Goal: Transaction & Acquisition: Obtain resource

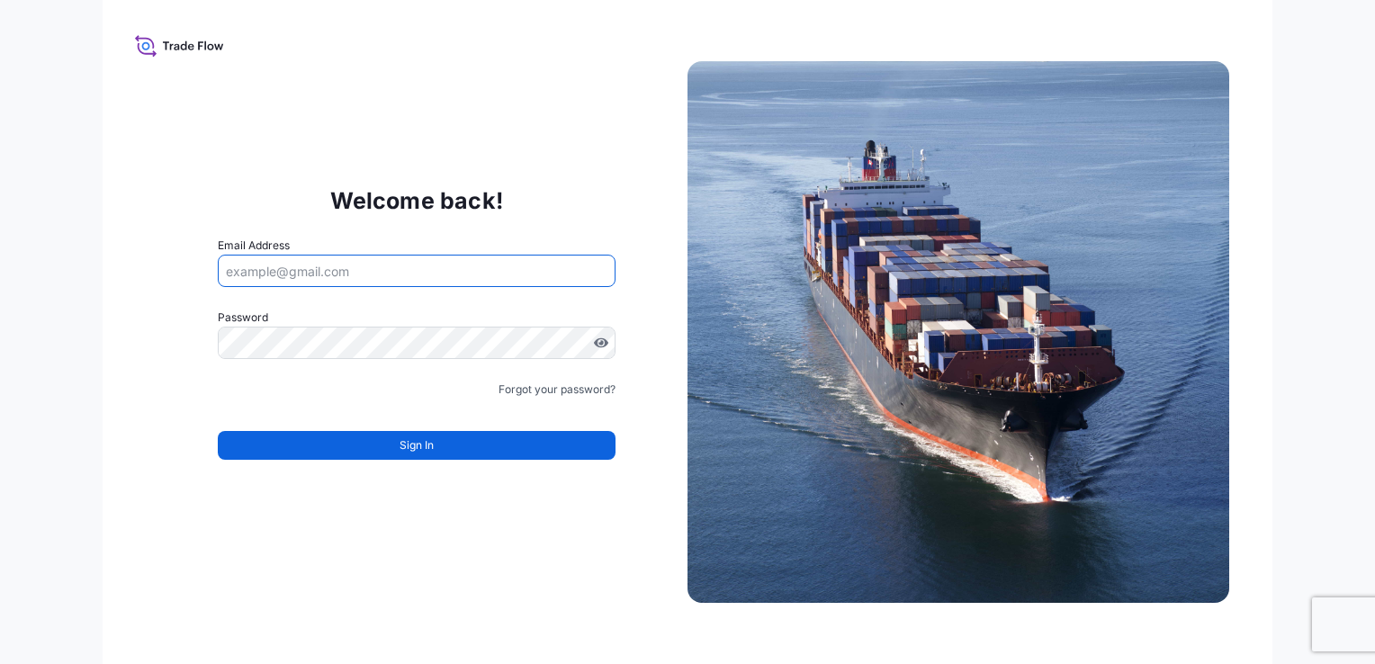
click at [363, 283] on input "Email Address" at bounding box center [417, 271] width 398 height 32
type input "anna.sharaia@ligentia.global"
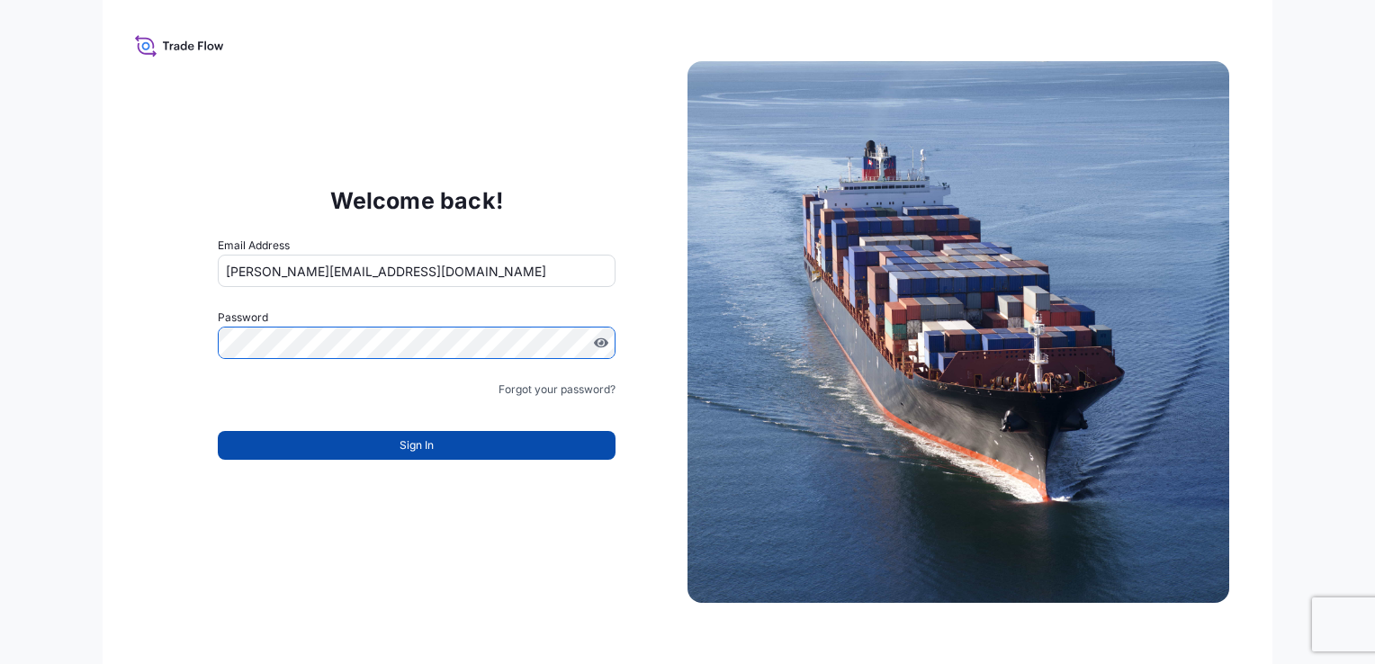
click at [454, 438] on button "Sign In" at bounding box center [417, 445] width 398 height 29
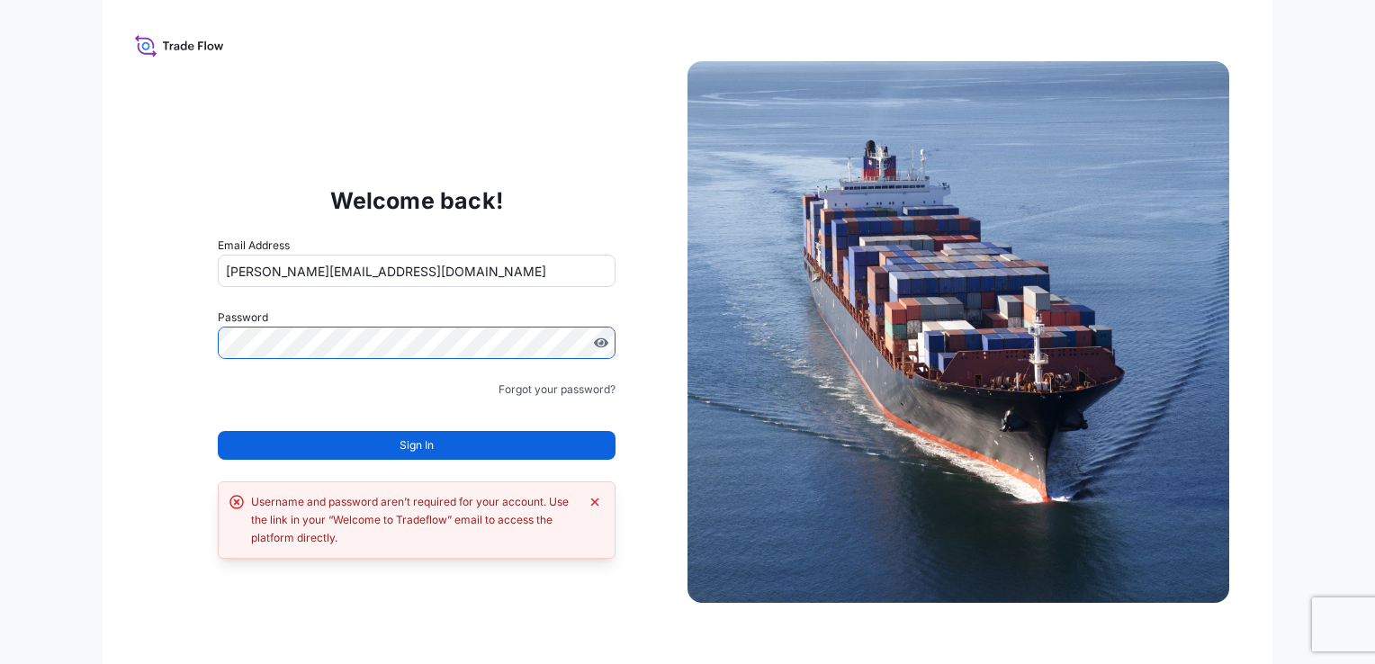
click at [100, 288] on div "Welcome back! Email Address anna.sharaia@ligentia.global Password Must include:…" at bounding box center [687, 332] width 1375 height 664
click at [148, 42] on icon at bounding box center [179, 45] width 89 height 26
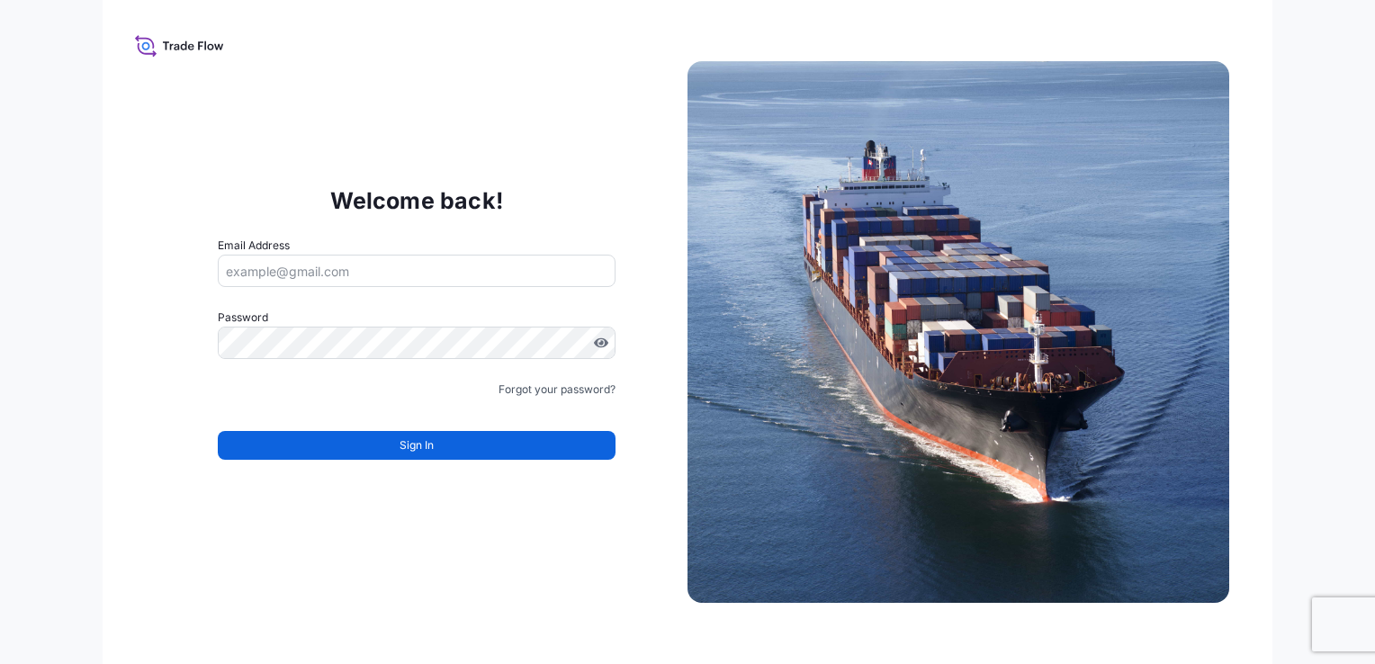
click at [389, 281] on input "Email Address" at bounding box center [417, 271] width 398 height 32
type input "[PERSON_NAME][EMAIL_ADDRESS][DOMAIN_NAME]"
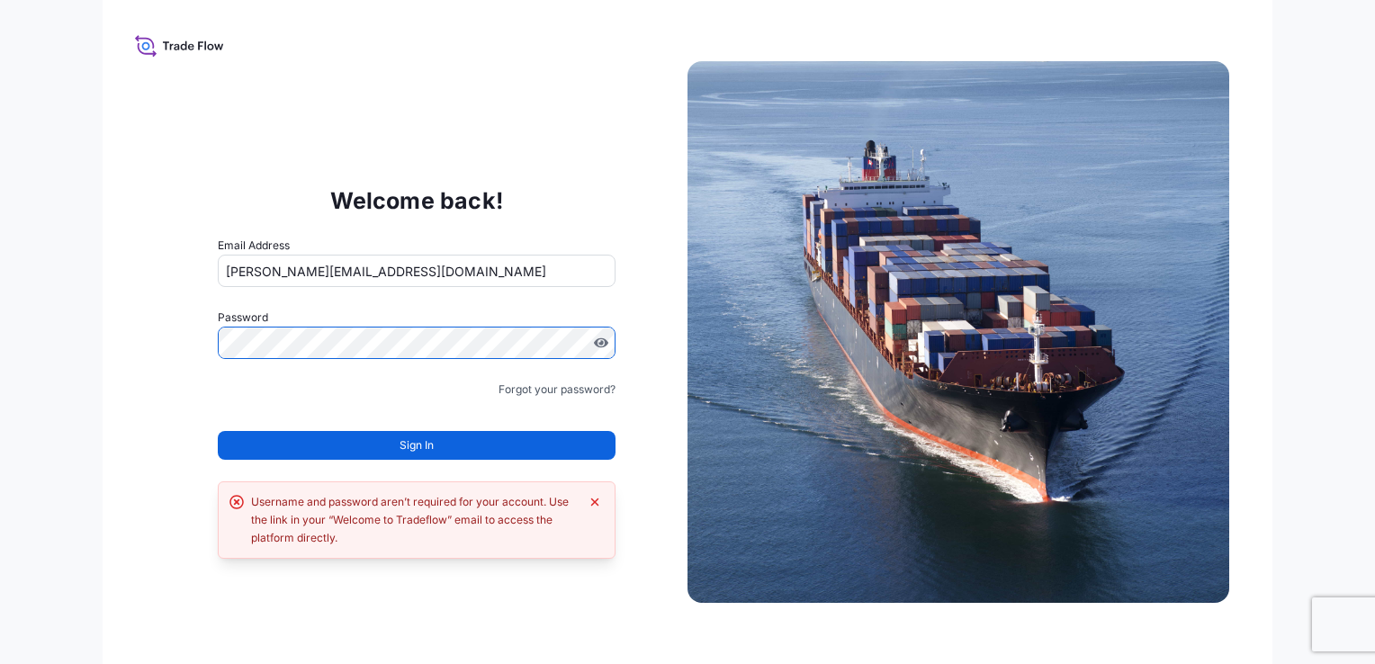
click at [545, 400] on form "Email Address anna.sharaia@ligentia.global Password Must include: Upper & lower…" at bounding box center [417, 359] width 398 height 245
click at [543, 390] on link "Forgot your password?" at bounding box center [556, 390] width 117 height 18
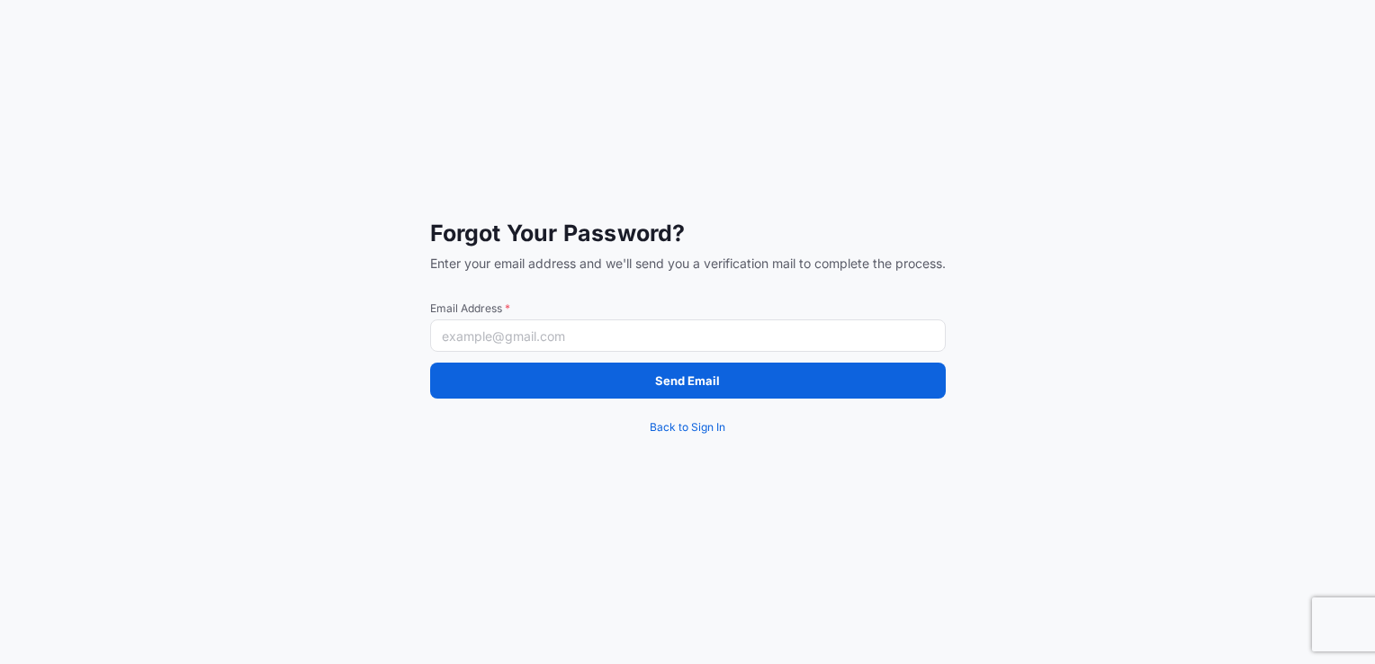
click at [505, 343] on input "Email Address *" at bounding box center [688, 335] width 516 height 32
type input "[PERSON_NAME][EMAIL_ADDRESS][DOMAIN_NAME]"
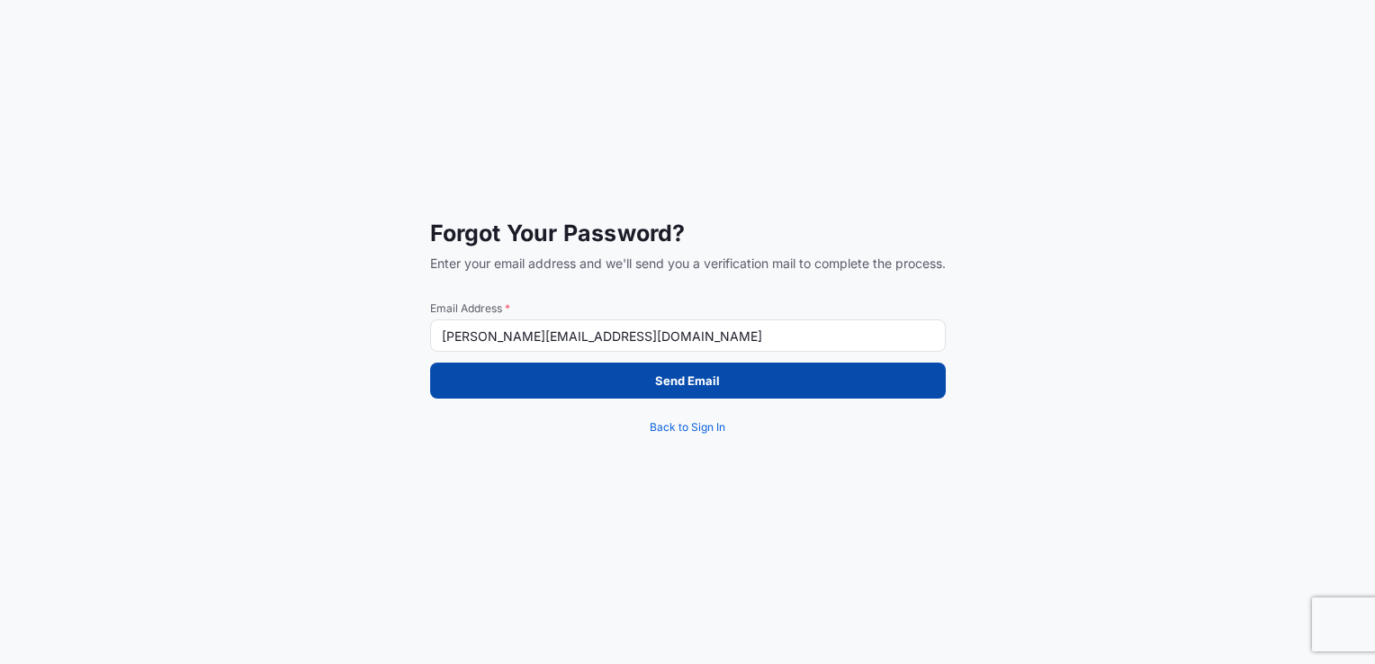
click at [687, 380] on p "Send Email" at bounding box center [687, 381] width 65 height 18
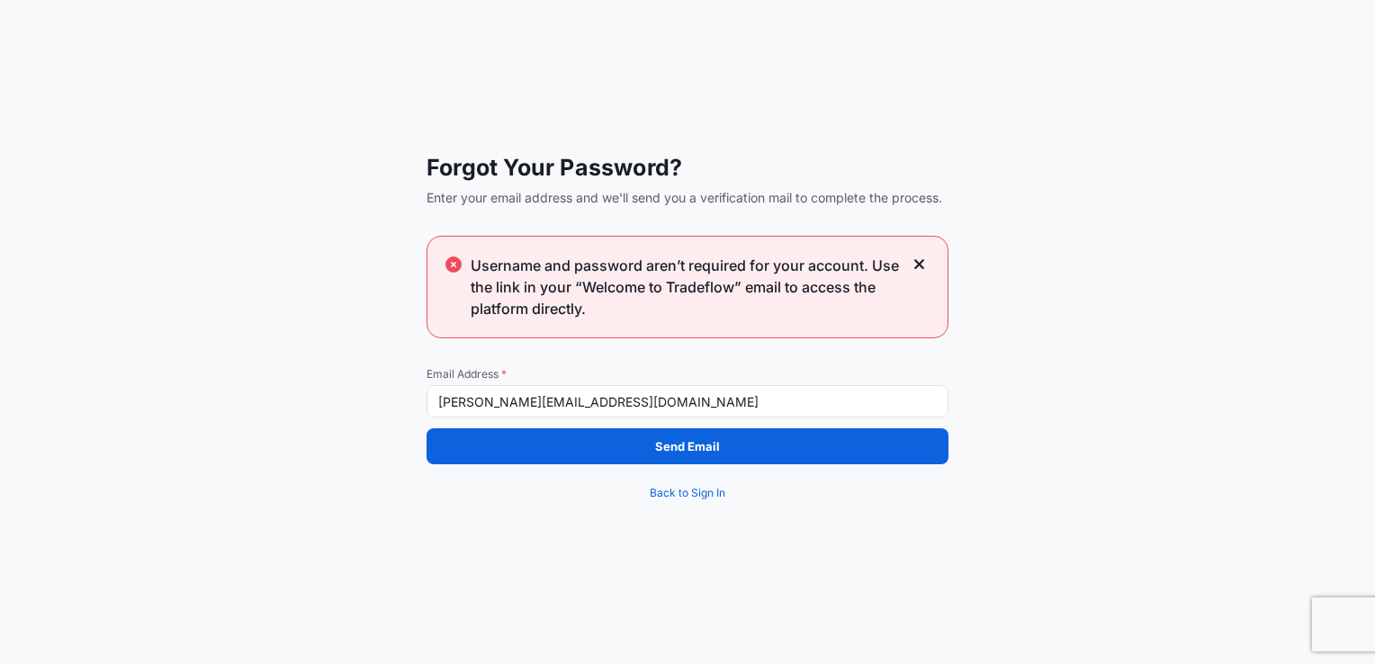
drag, startPoint x: 659, startPoint y: 293, endPoint x: 939, endPoint y: 267, distance: 281.9
click at [670, 292] on span "Username and password aren’t required for your account. Use the link in your “W…" at bounding box center [687, 287] width 432 height 65
click at [918, 265] on icon at bounding box center [919, 264] width 10 height 10
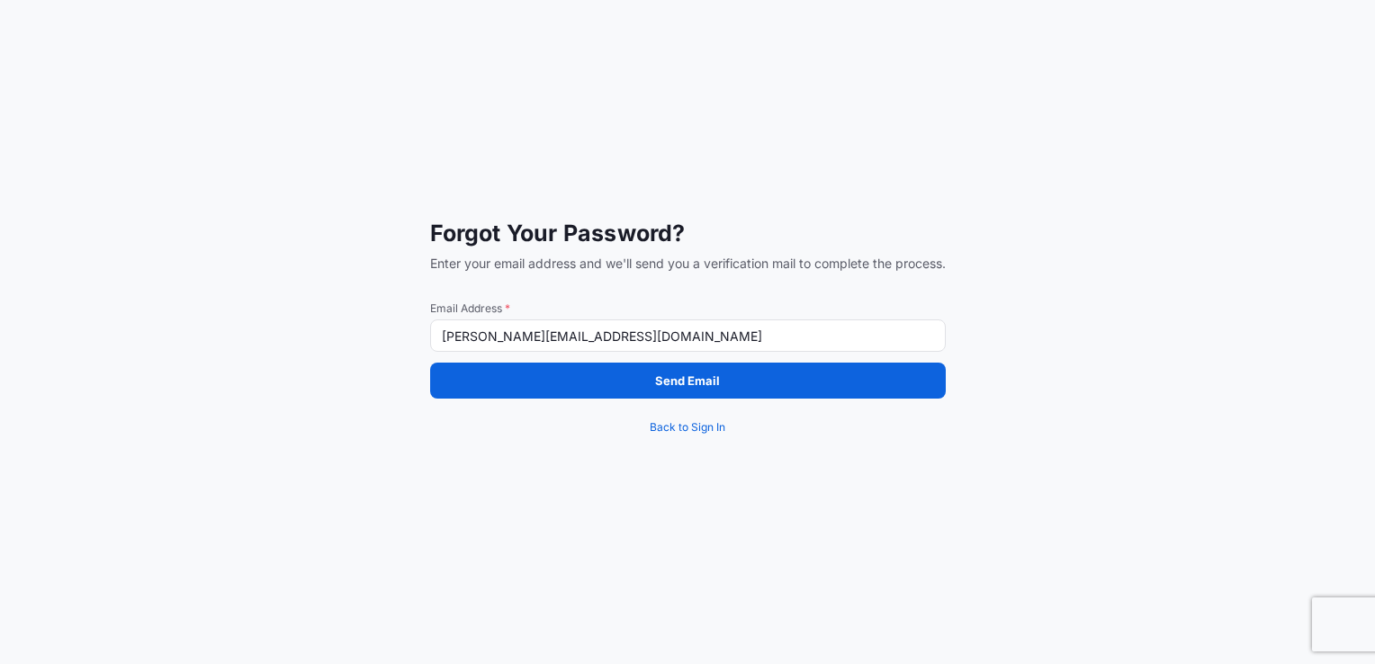
click at [73, 134] on div "Forgot Your Password? Enter your email address and we'll send you a verificatio…" at bounding box center [687, 332] width 1375 height 664
drag, startPoint x: 0, startPoint y: 0, endPoint x: 637, endPoint y: 2, distance: 637.0
click at [873, 99] on div "Forgot Your Password? Enter your email address and we'll send you a verificatio…" at bounding box center [687, 332] width 1375 height 664
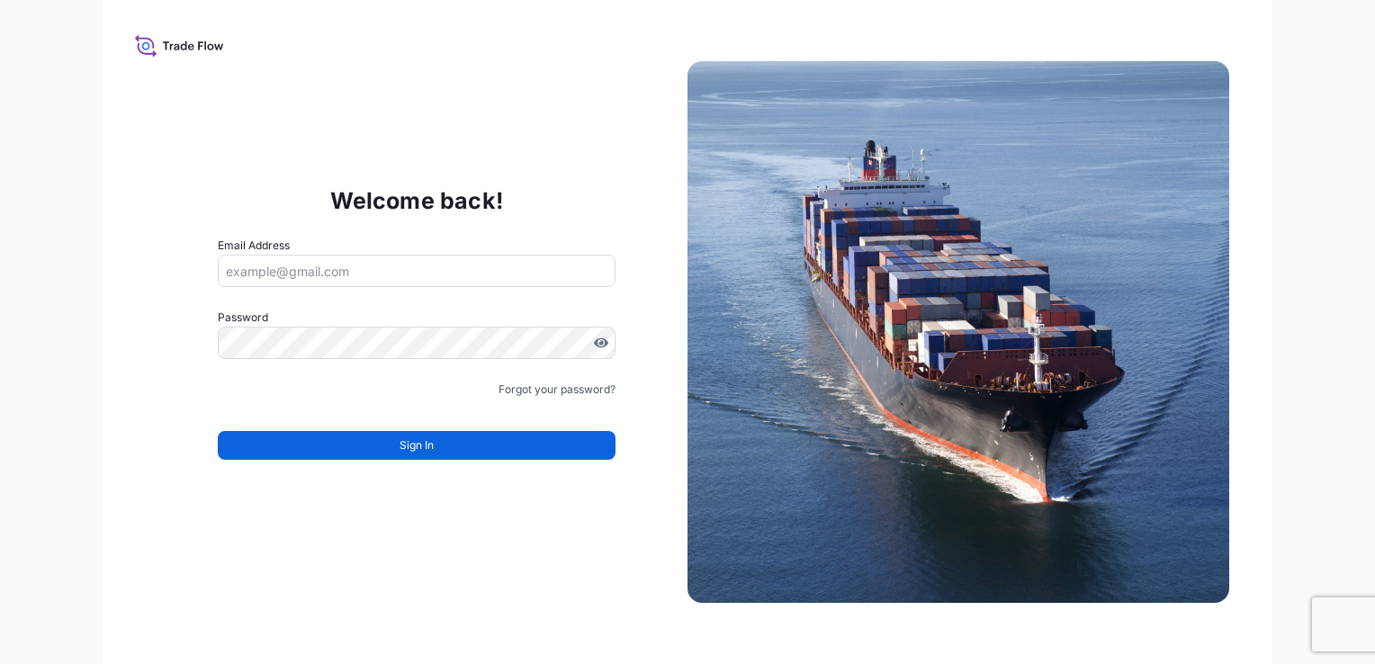
type input "[PERSON_NAME][EMAIL_ADDRESS][DOMAIN_NAME]"
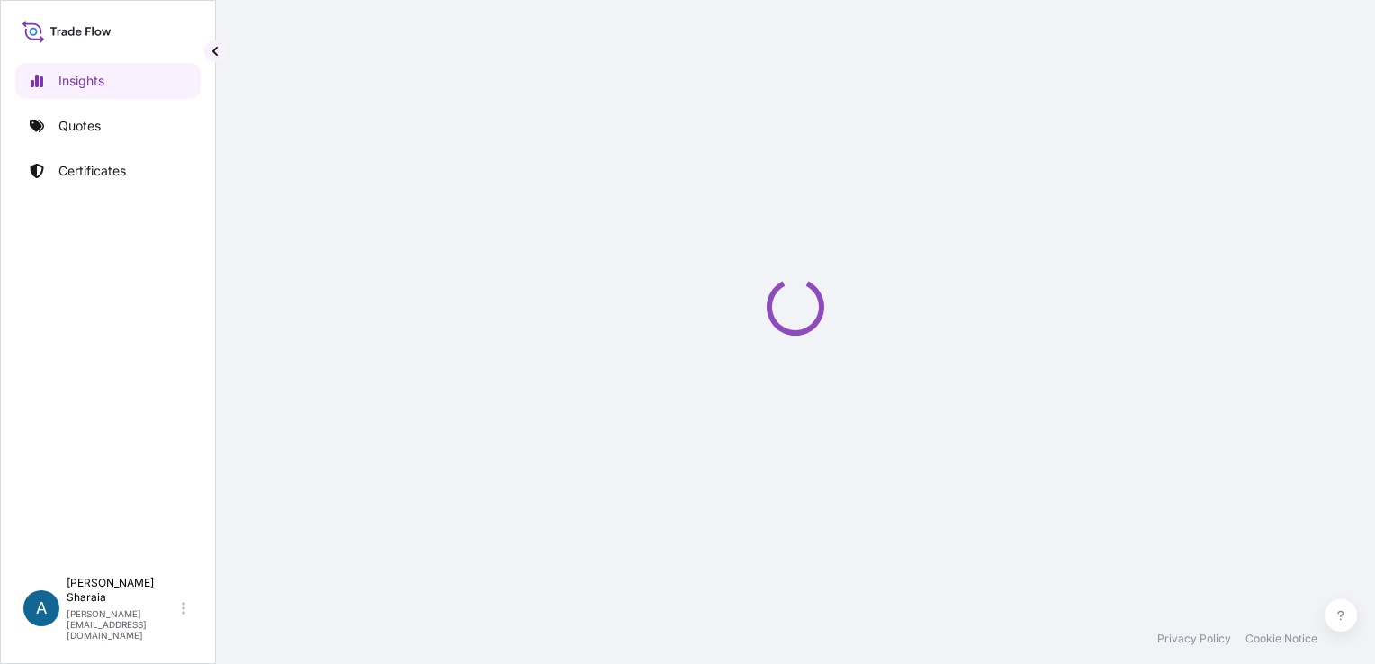
select select "2025"
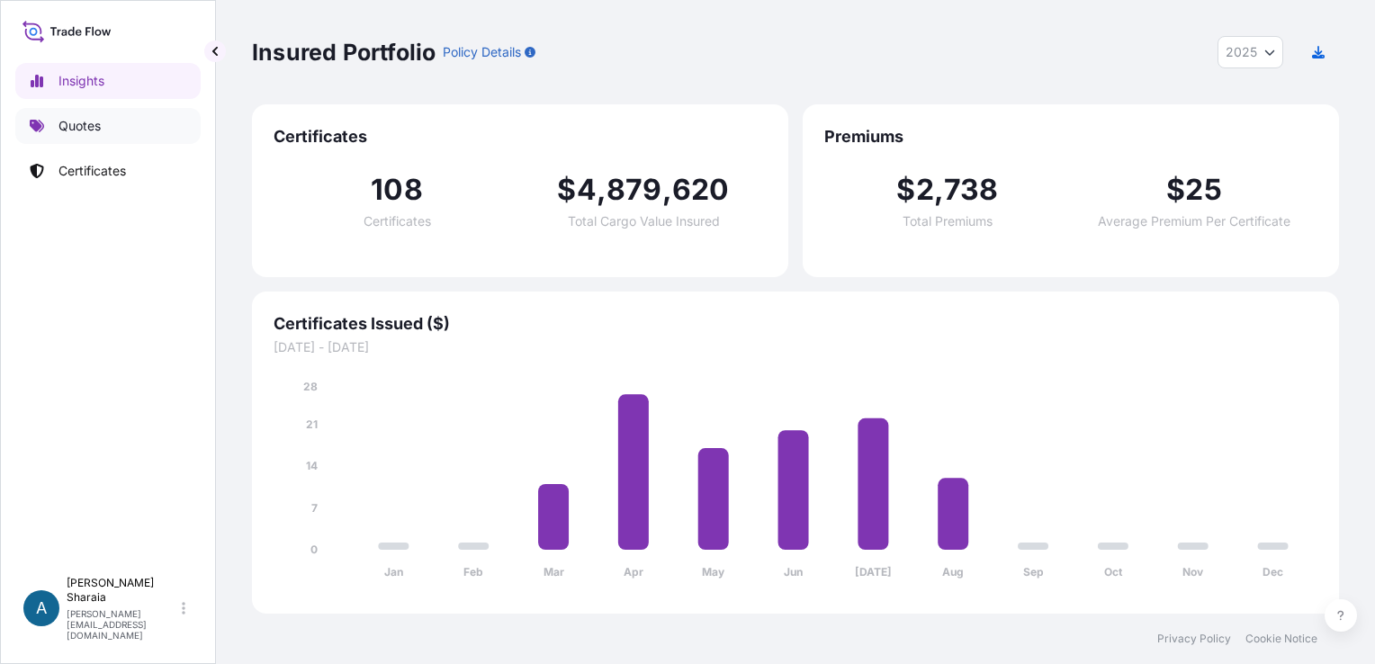
click at [67, 139] on link "Quotes" at bounding box center [107, 126] width 185 height 36
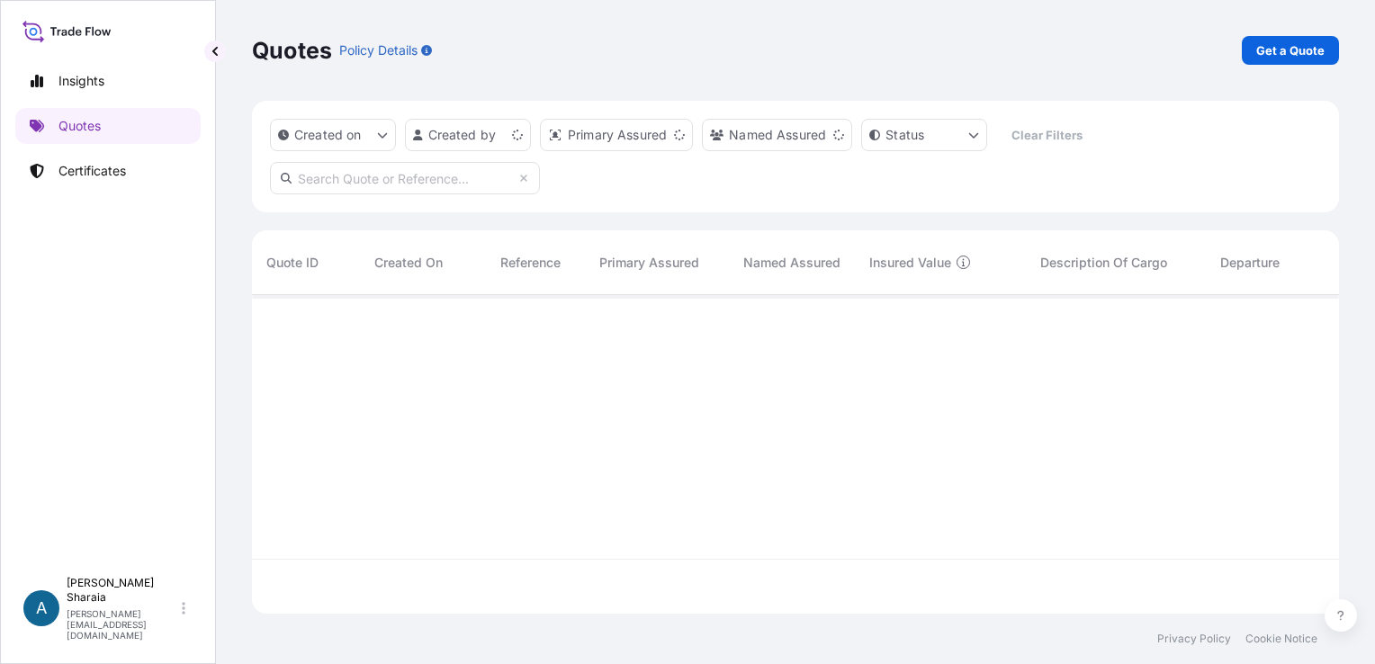
scroll to position [315, 1072]
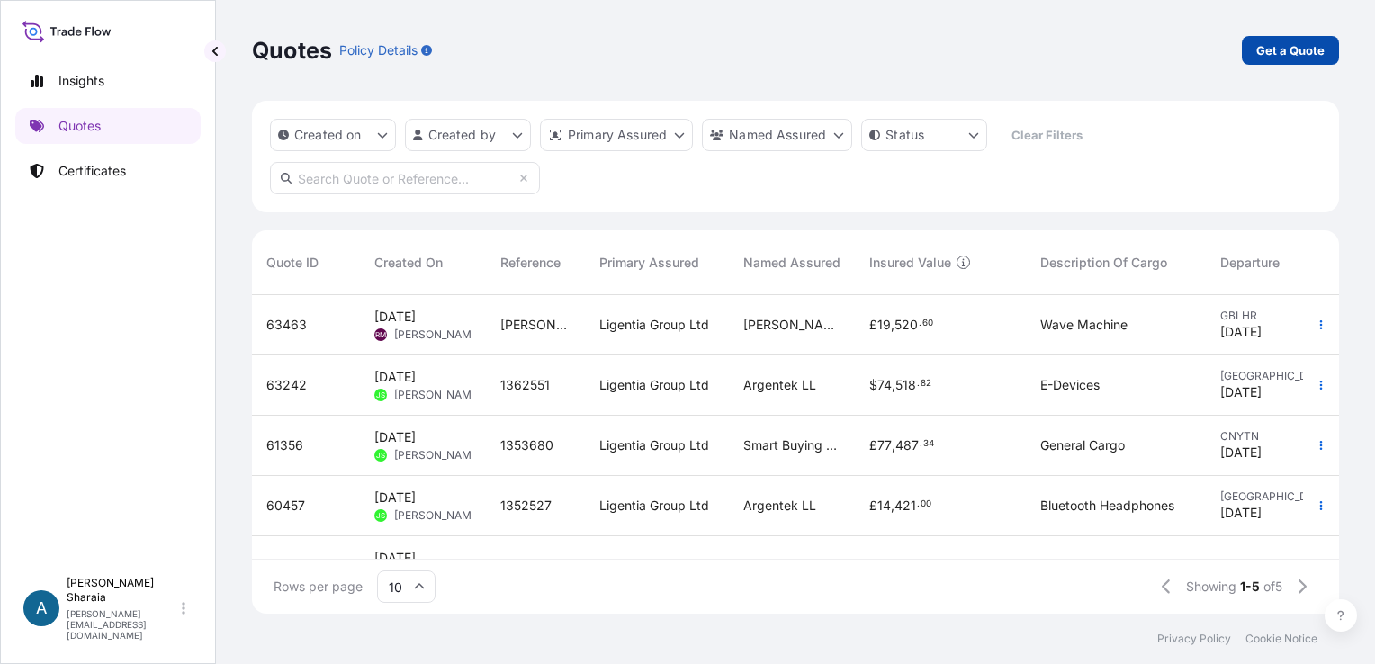
click at [1288, 51] on p "Get a Quote" at bounding box center [1290, 50] width 68 height 18
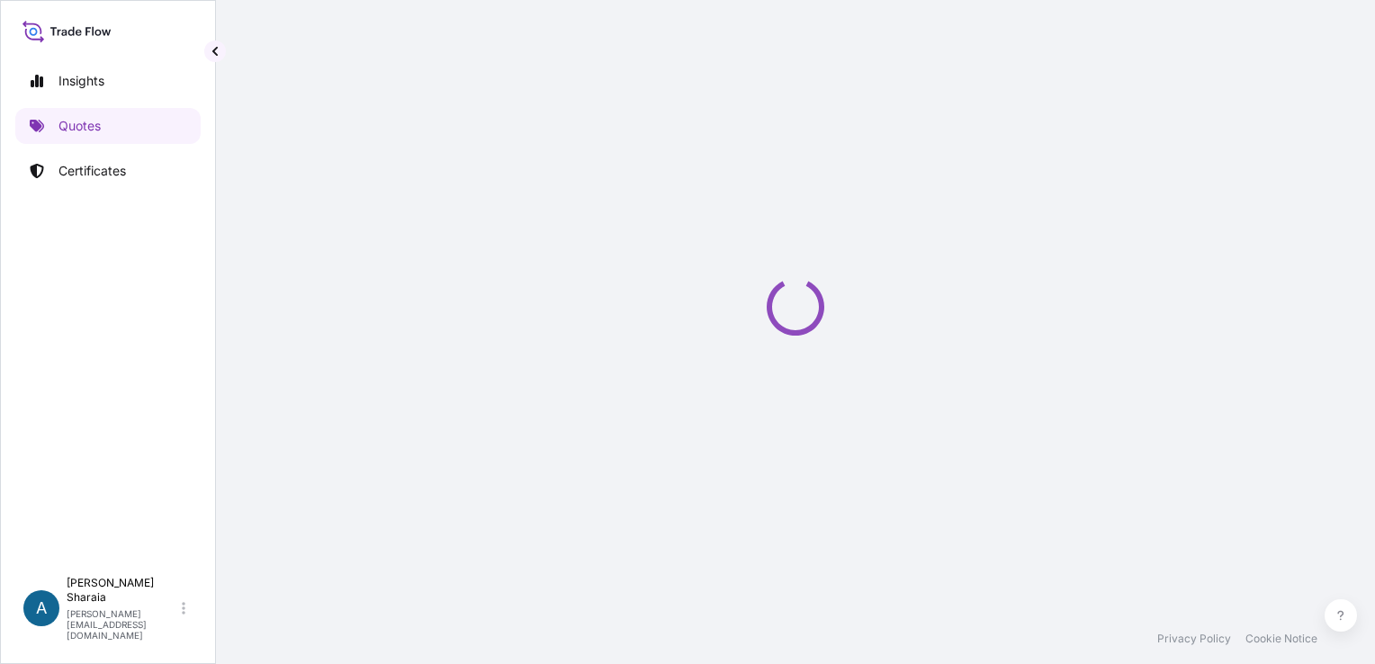
select select "Sea"
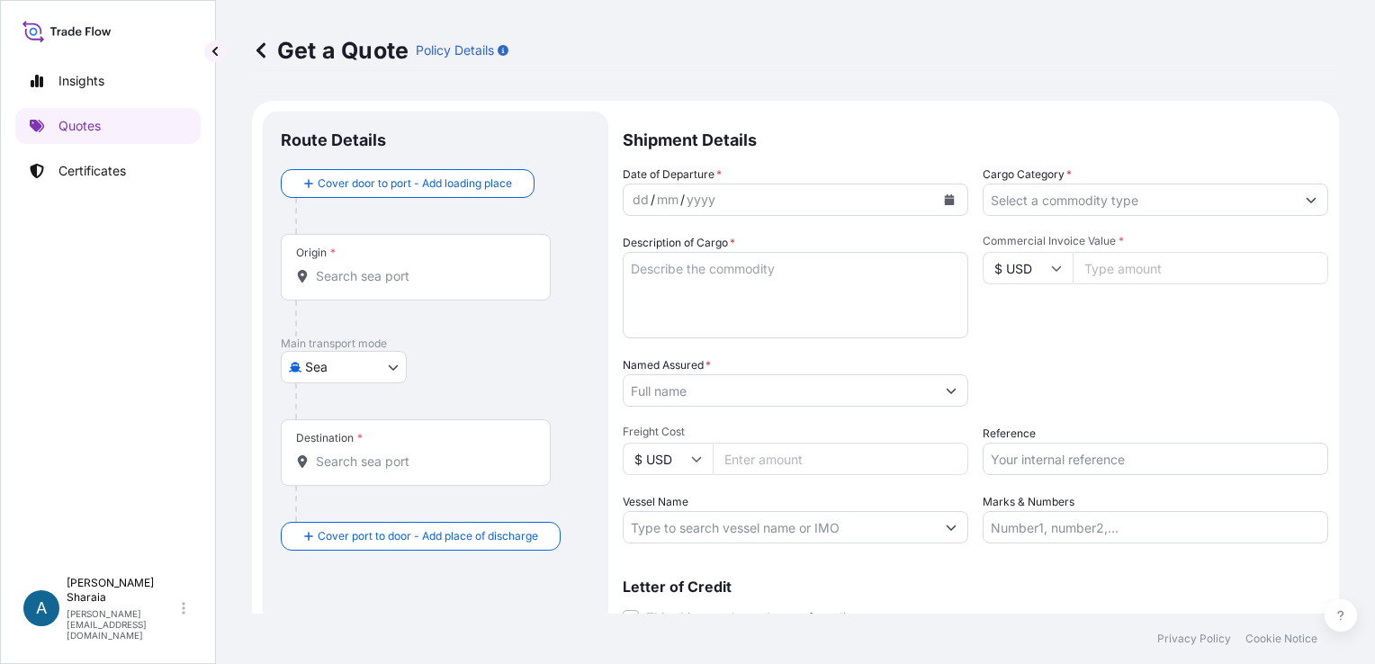
scroll to position [29, 0]
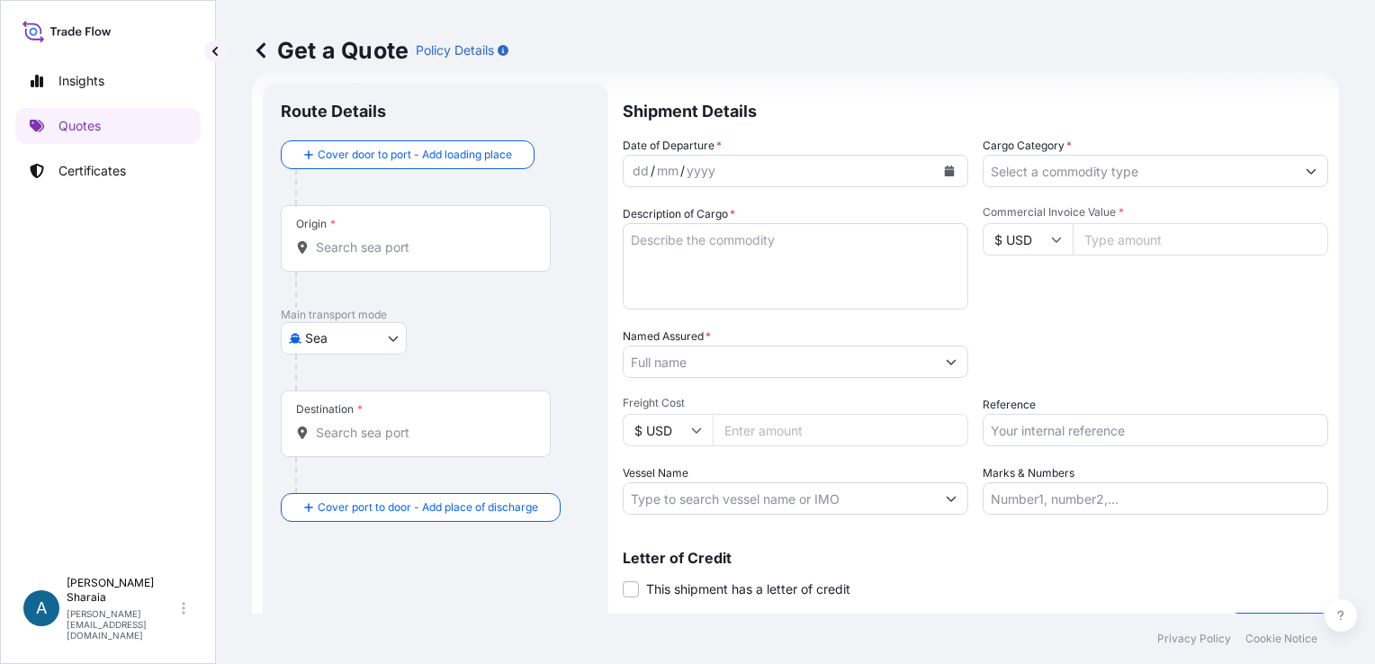
click at [1066, 171] on input "Cargo Category *" at bounding box center [1138, 171] width 311 height 32
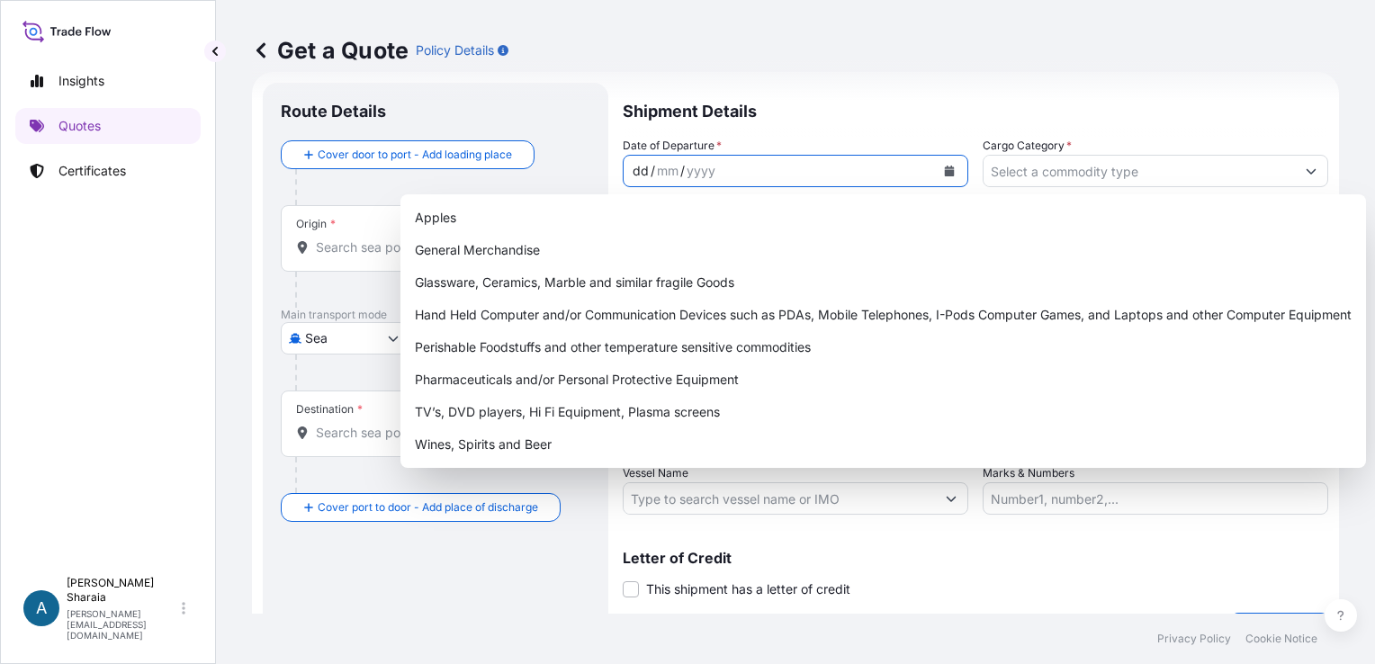
click at [867, 169] on div "dd / mm / yyyy" at bounding box center [779, 171] width 311 height 32
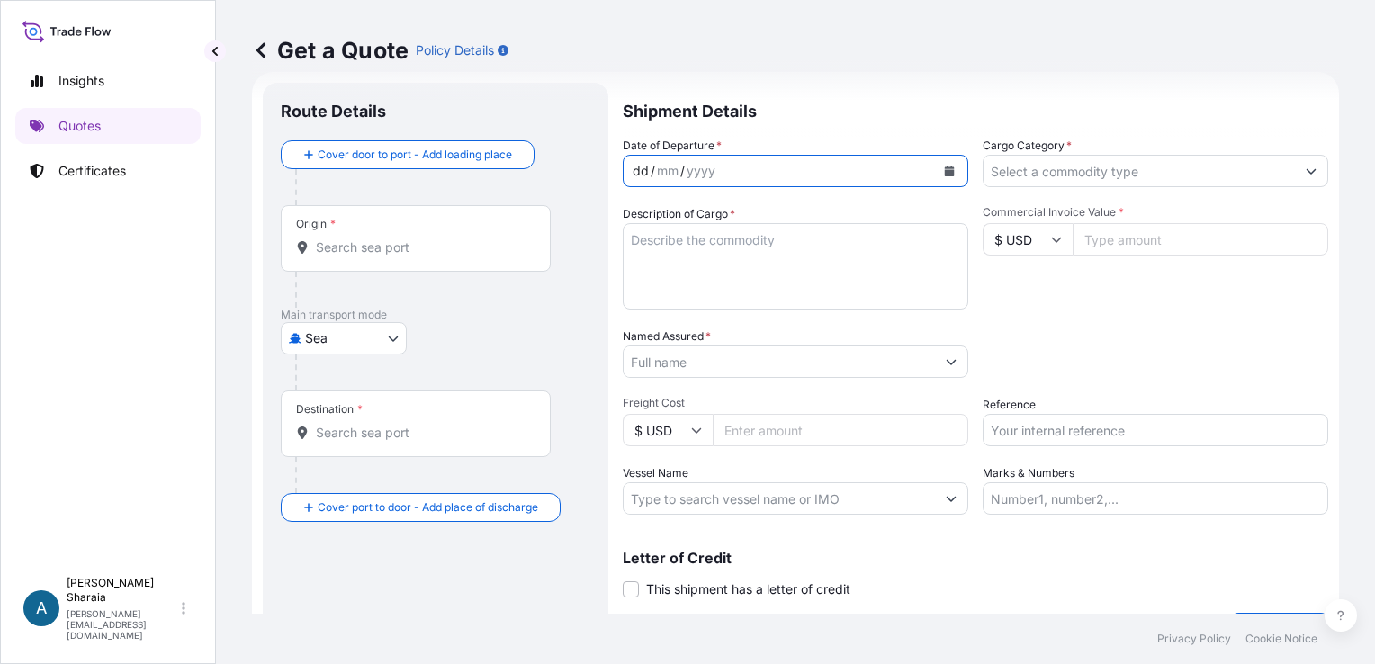
click at [821, 67] on div "Get a Quote Policy Details" at bounding box center [795, 50] width 1087 height 101
click at [814, 183] on div "dd / mm / yyyy" at bounding box center [796, 171] width 346 height 32
click at [945, 168] on icon "Calendar" at bounding box center [950, 171] width 10 height 11
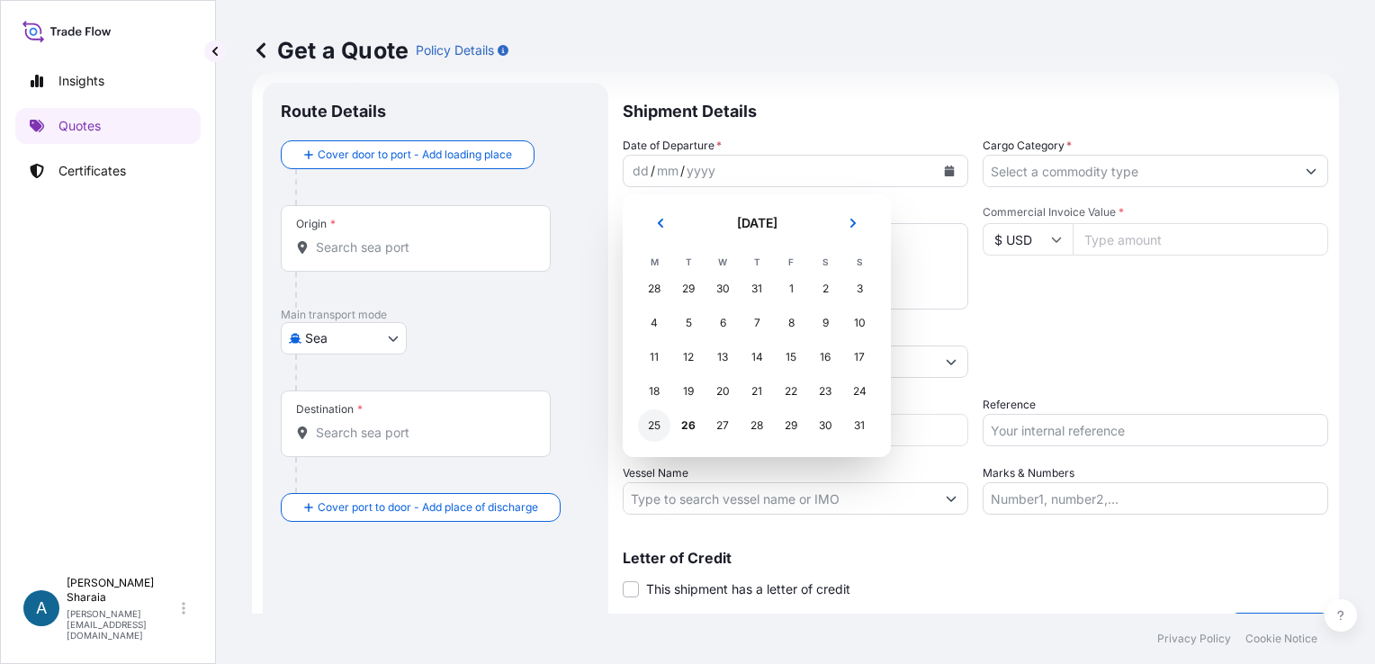
click at [654, 424] on div "25" at bounding box center [654, 425] width 32 height 32
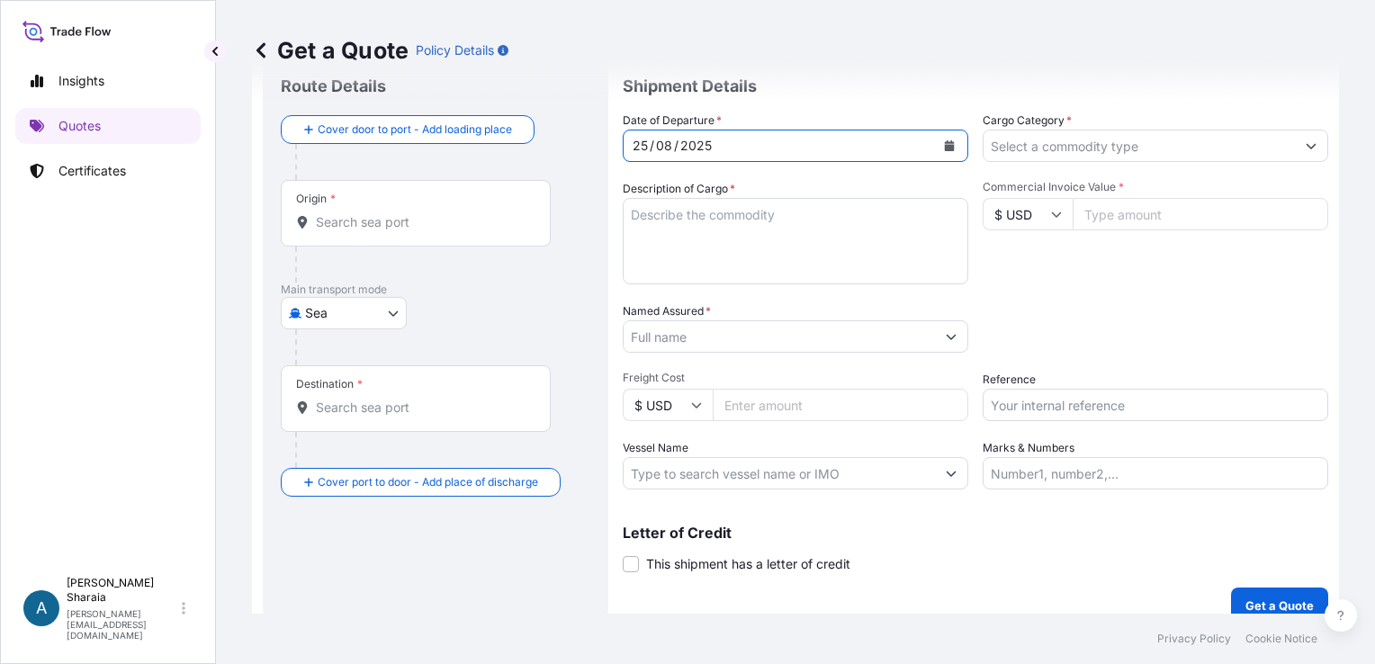
scroll to position [73, 0]
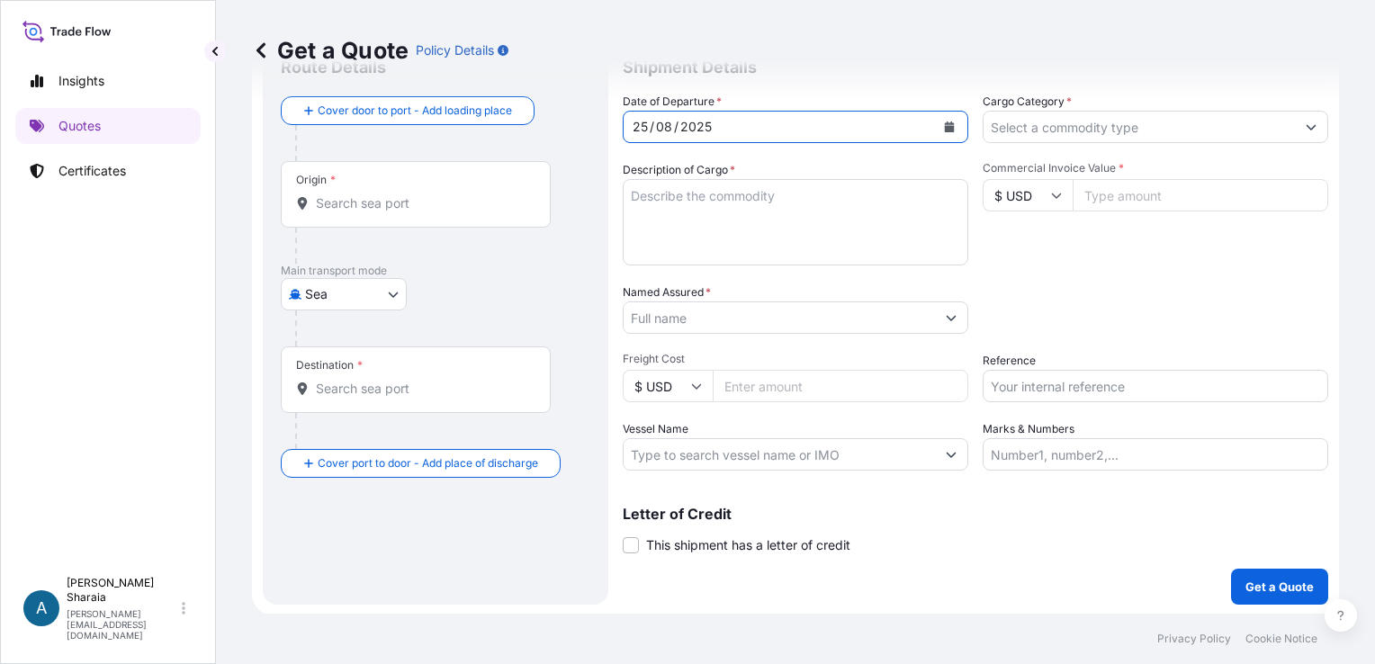
click at [774, 221] on textarea "Description of Cargo *" at bounding box center [796, 222] width 346 height 86
click at [1083, 142] on div at bounding box center [1156, 127] width 346 height 32
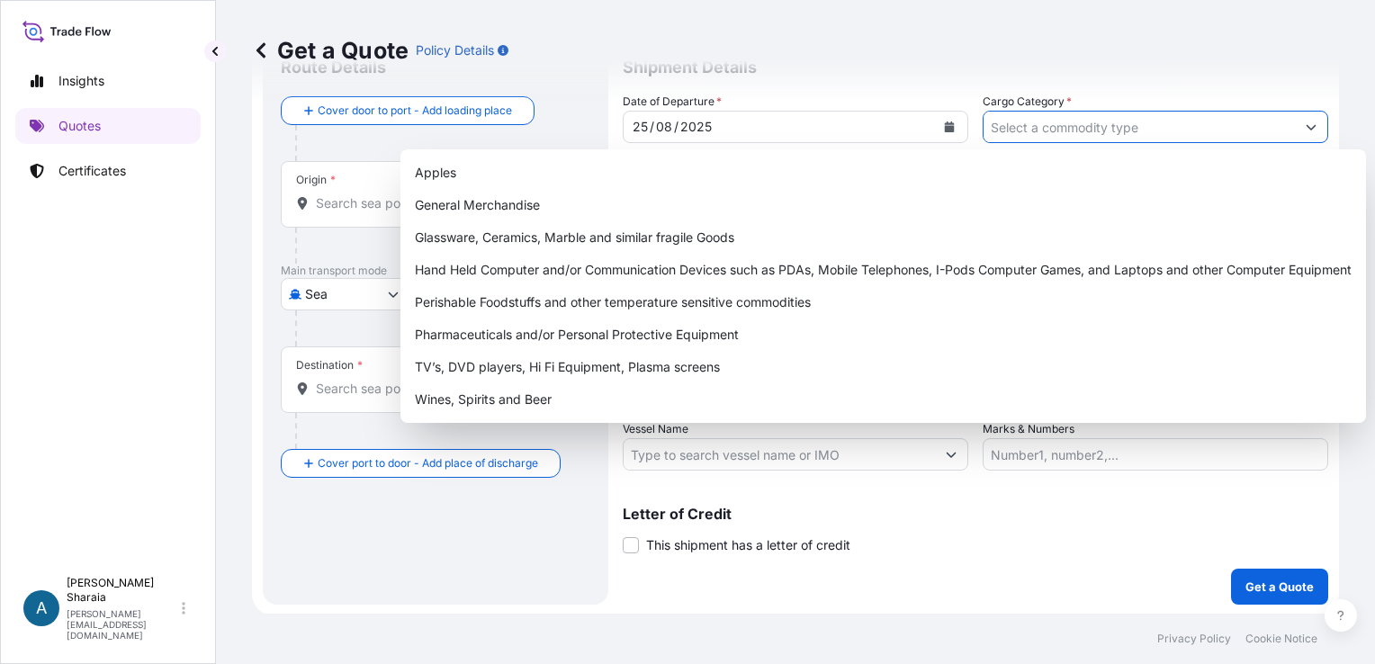
click at [1082, 128] on input "Cargo Category *" at bounding box center [1138, 127] width 311 height 32
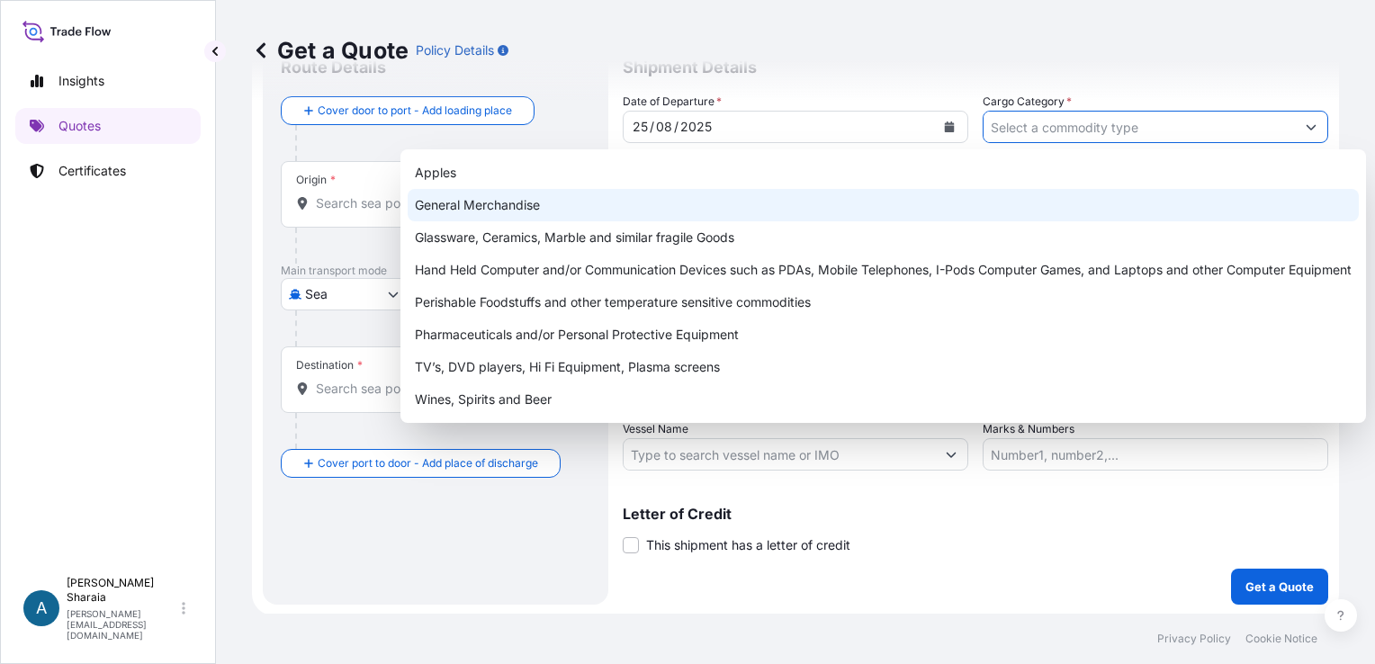
click at [572, 196] on div "General Merchandise" at bounding box center [883, 205] width 951 height 32
type input "General Merchandise"
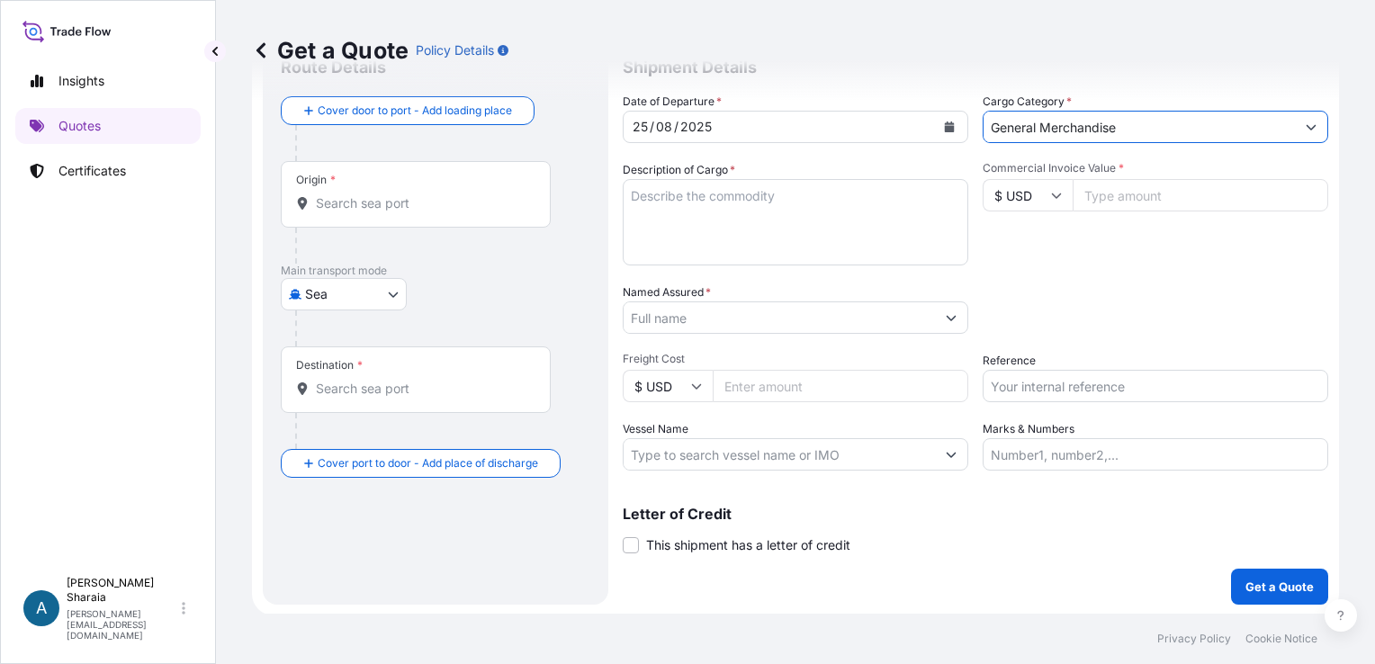
click at [862, 232] on textarea "Description of Cargo *" at bounding box center [796, 222] width 346 height 86
click at [634, 222] on textarea "Description of Cargo *" at bounding box center [796, 222] width 346 height 86
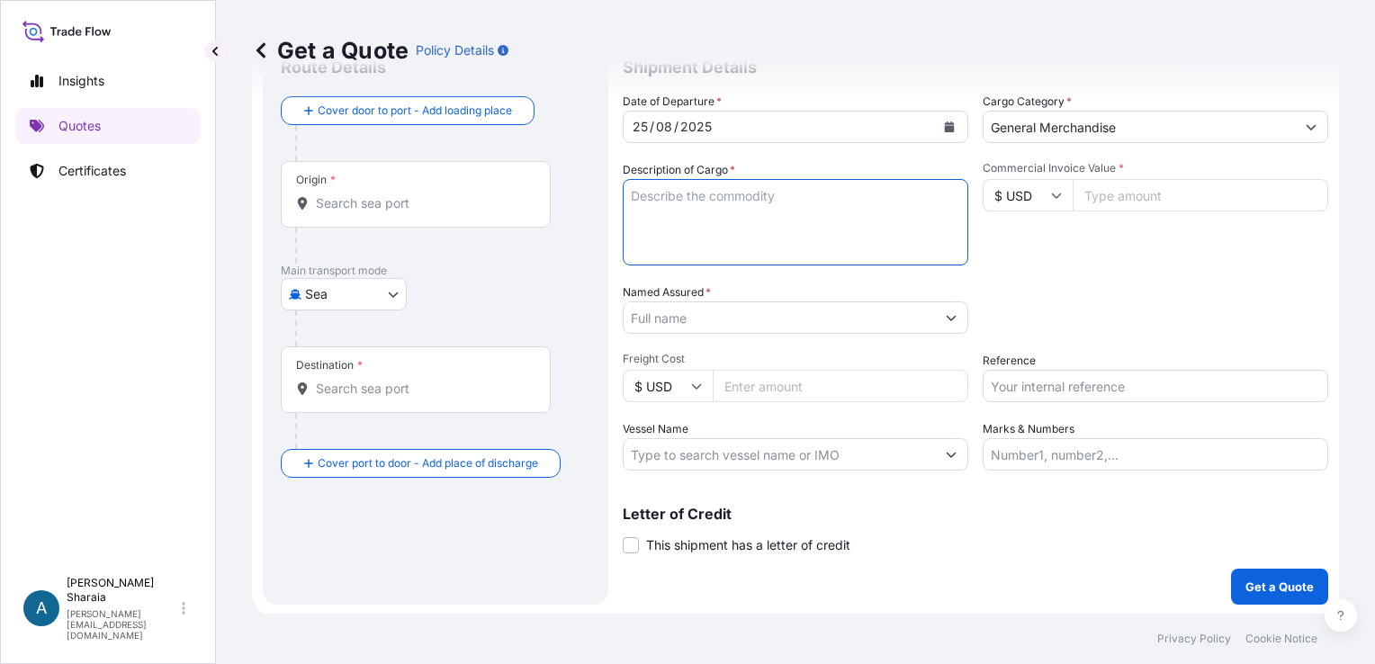
paste textarea "WOVEN MEN'S JACKET/WS"
type textarea "WOVEN MEN'S JACKET/WS"
drag, startPoint x: 1100, startPoint y: 184, endPoint x: 1144, endPoint y: 194, distance: 44.5
click at [1100, 184] on input "Commercial Invoice Value *" at bounding box center [1200, 195] width 256 height 32
click at [844, 378] on input "Freight Cost" at bounding box center [841, 386] width 256 height 32
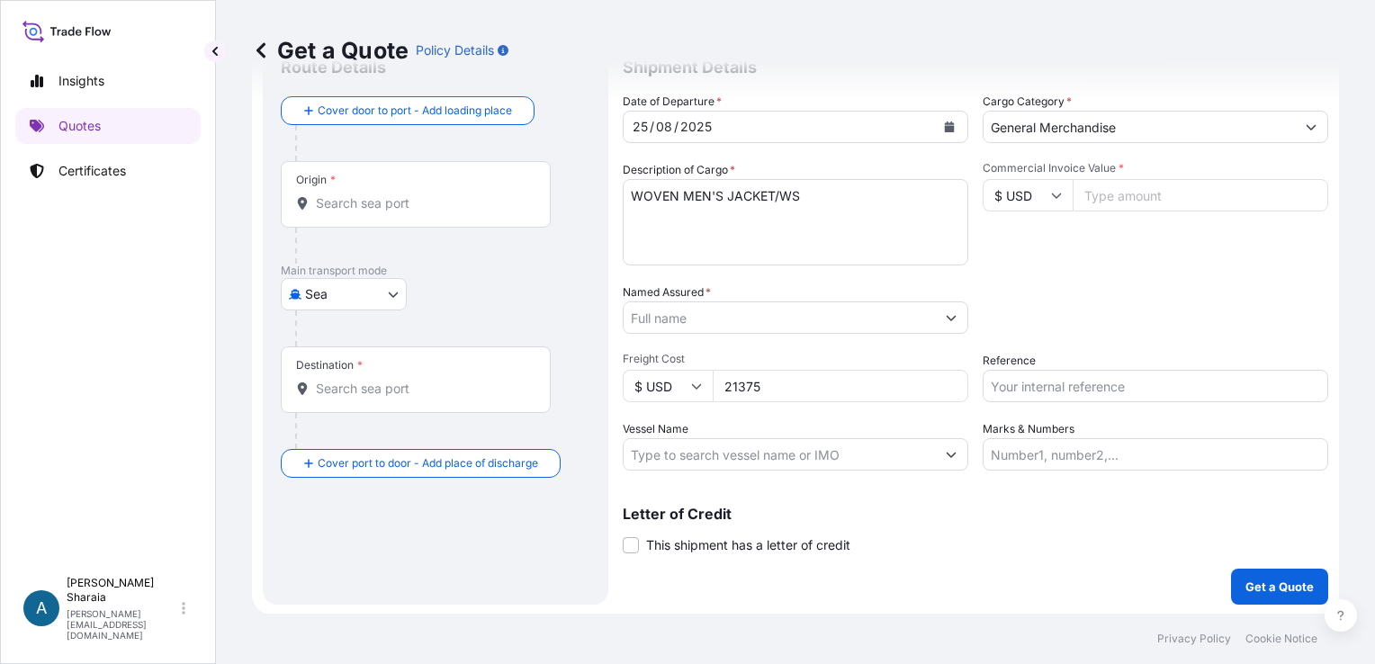
type input "21375"
click at [1093, 329] on div "Date of Departure * [DATE] Cargo Category * General Merchandise Description of …" at bounding box center [975, 282] width 705 height 378
drag, startPoint x: 1099, startPoint y: 315, endPoint x: 1100, endPoint y: 343, distance: 27.9
click at [1100, 343] on div "Date of Departure * [DATE] Cargo Category * General Merchandise Description of …" at bounding box center [975, 282] width 705 height 378
drag, startPoint x: 1100, startPoint y: 343, endPoint x: 1107, endPoint y: 384, distance: 41.9
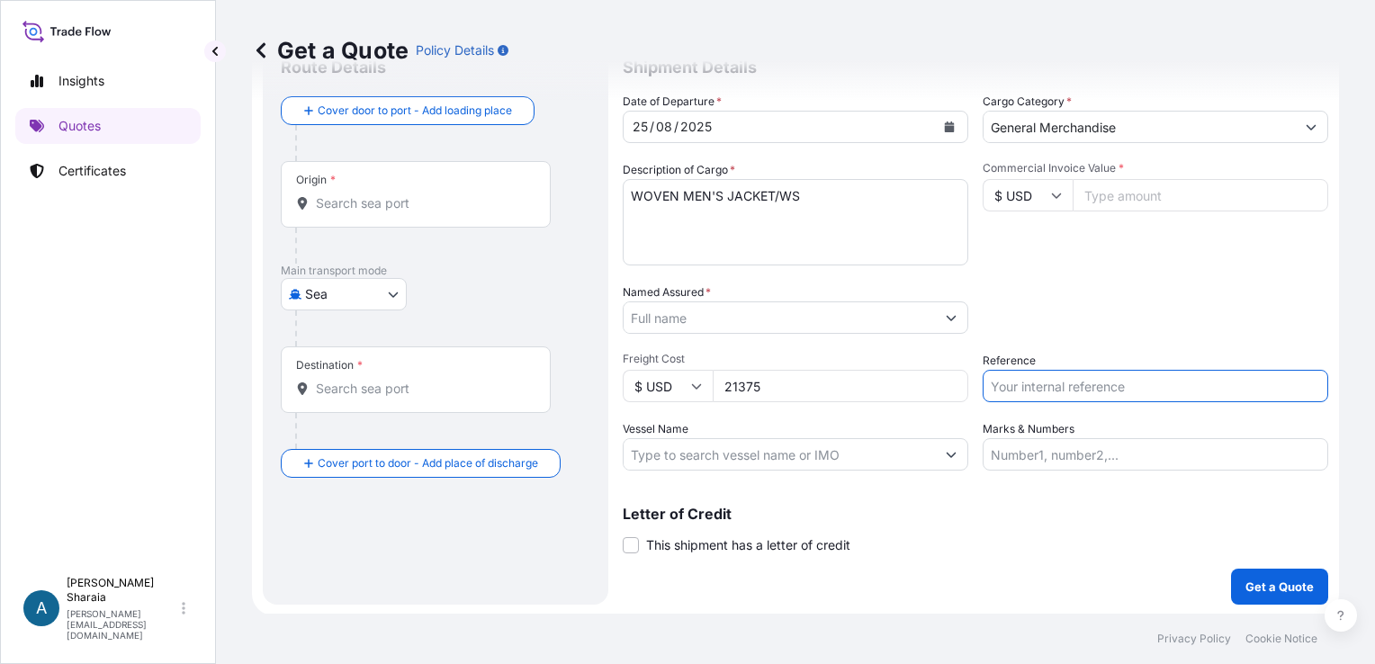
click at [1084, 387] on input "Reference" at bounding box center [1156, 386] width 346 height 32
click at [1138, 380] on input "020" at bounding box center [1156, 386] width 346 height 32
paste input "WOVEN MEN'S JACKET/WS"
drag, startPoint x: 1204, startPoint y: 392, endPoint x: 1018, endPoint y: 393, distance: 186.2
click at [1018, 393] on input "020-WOVEN MEN'S JACKET/WS" at bounding box center [1156, 386] width 346 height 32
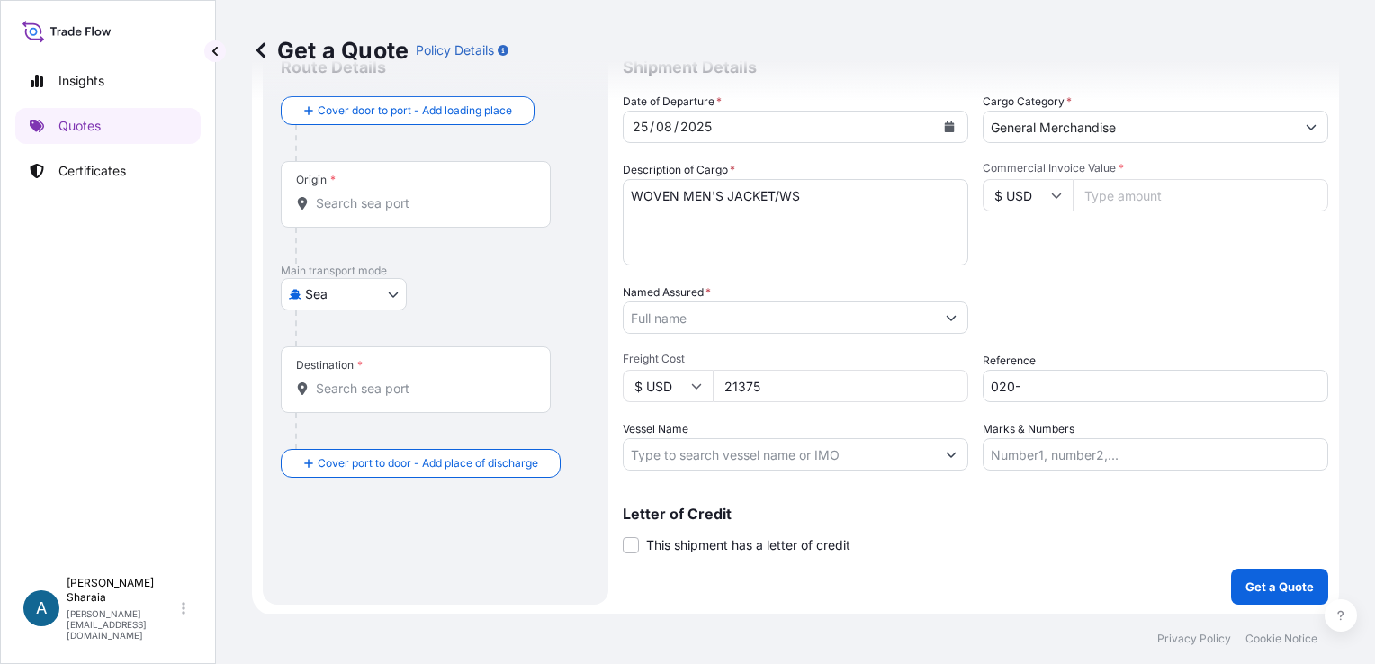
click at [1045, 383] on input "020-" at bounding box center [1156, 386] width 346 height 32
paste input "35616873"
type input "020-35616873"
drag, startPoint x: 1006, startPoint y: 601, endPoint x: 1137, endPoint y: 588, distance: 132.0
click at [1037, 592] on div "Shipment Details Date of Departure * [DATE] Cargo Category * General Merchandis…" at bounding box center [975, 322] width 705 height 566
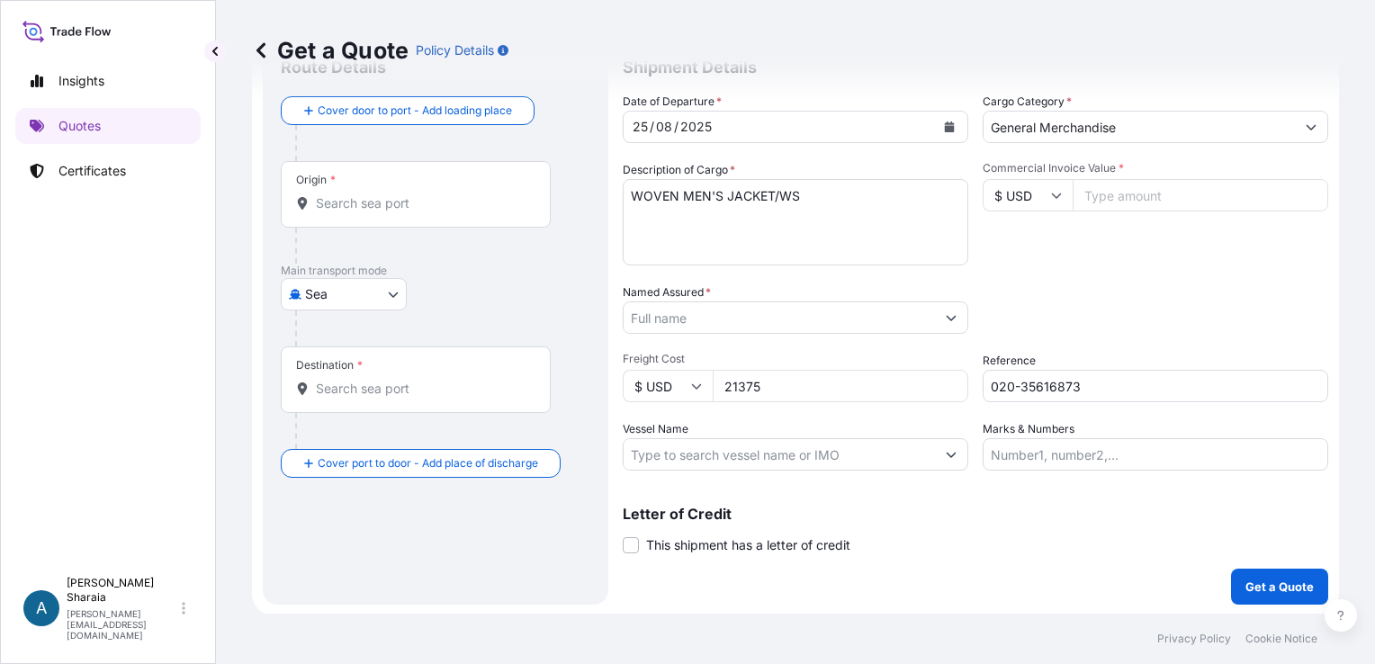
click at [677, 465] on input "Vessel Name" at bounding box center [779, 454] width 311 height 32
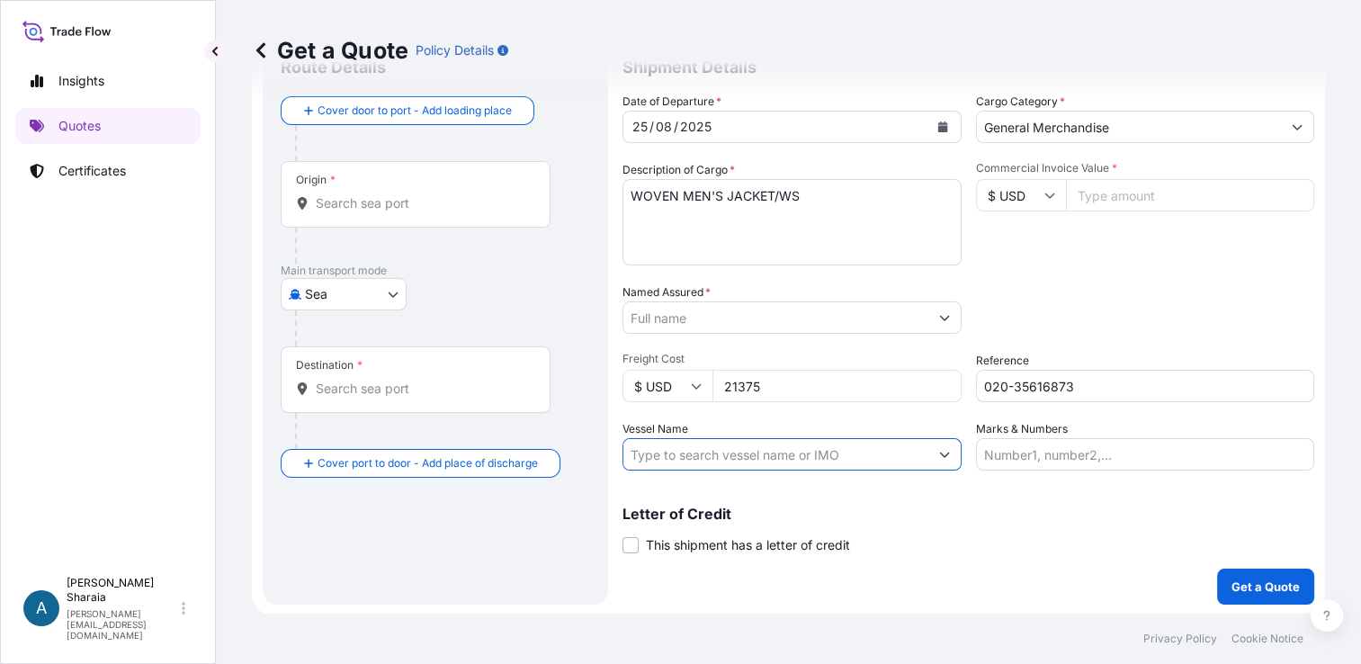
click at [692, 308] on input "Named Assured *" at bounding box center [776, 317] width 305 height 32
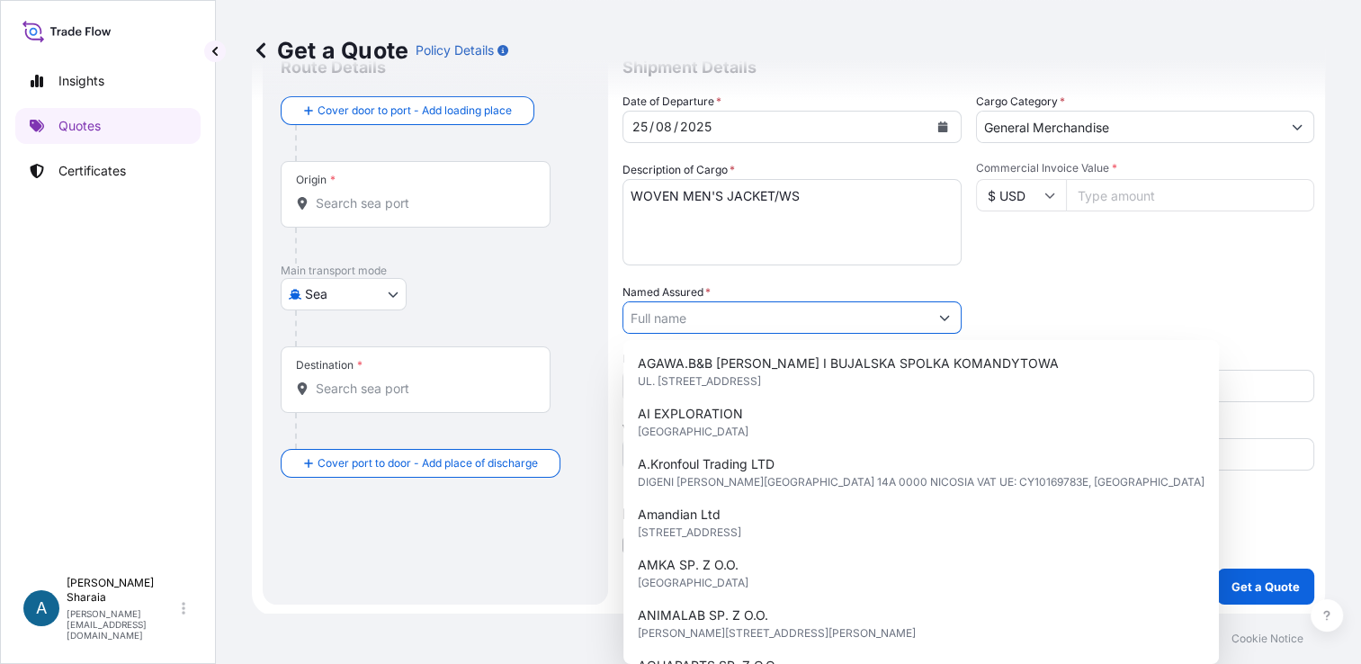
click at [716, 327] on input "Named Assured *" at bounding box center [776, 317] width 305 height 32
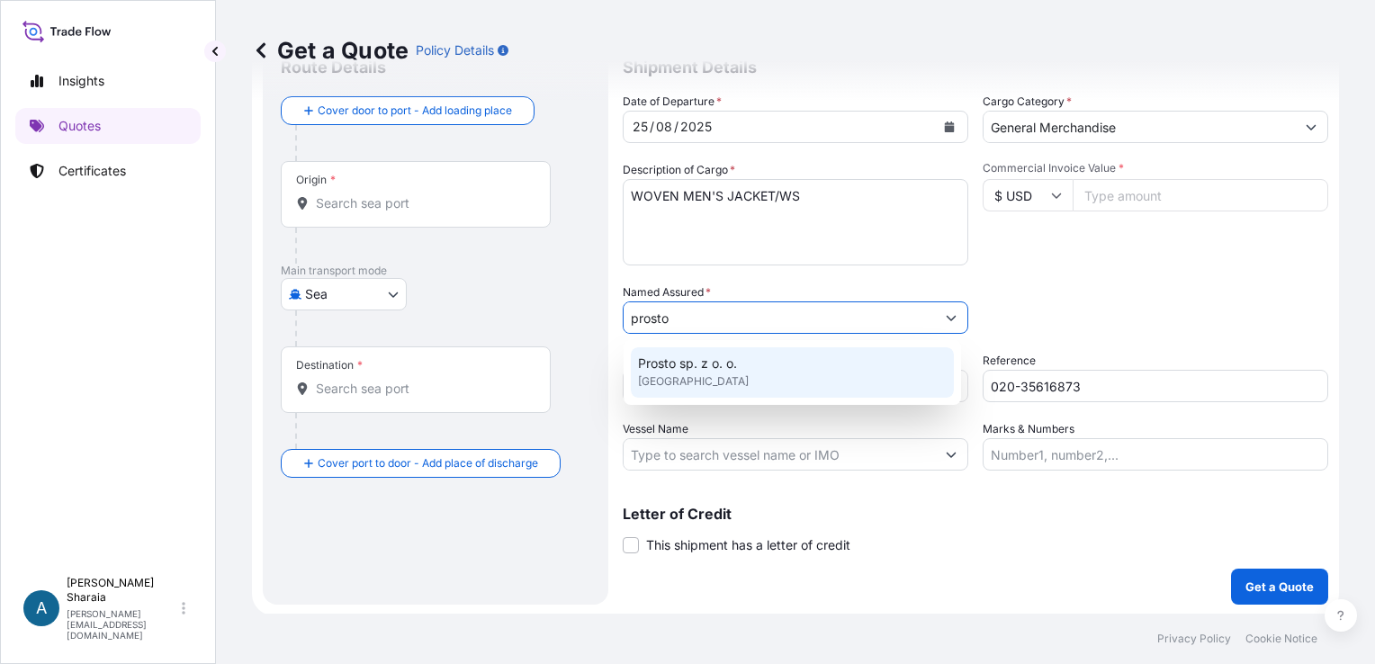
click at [763, 387] on div "Prosto sp. z o. o. [GEOGRAPHIC_DATA]" at bounding box center [792, 372] width 323 height 50
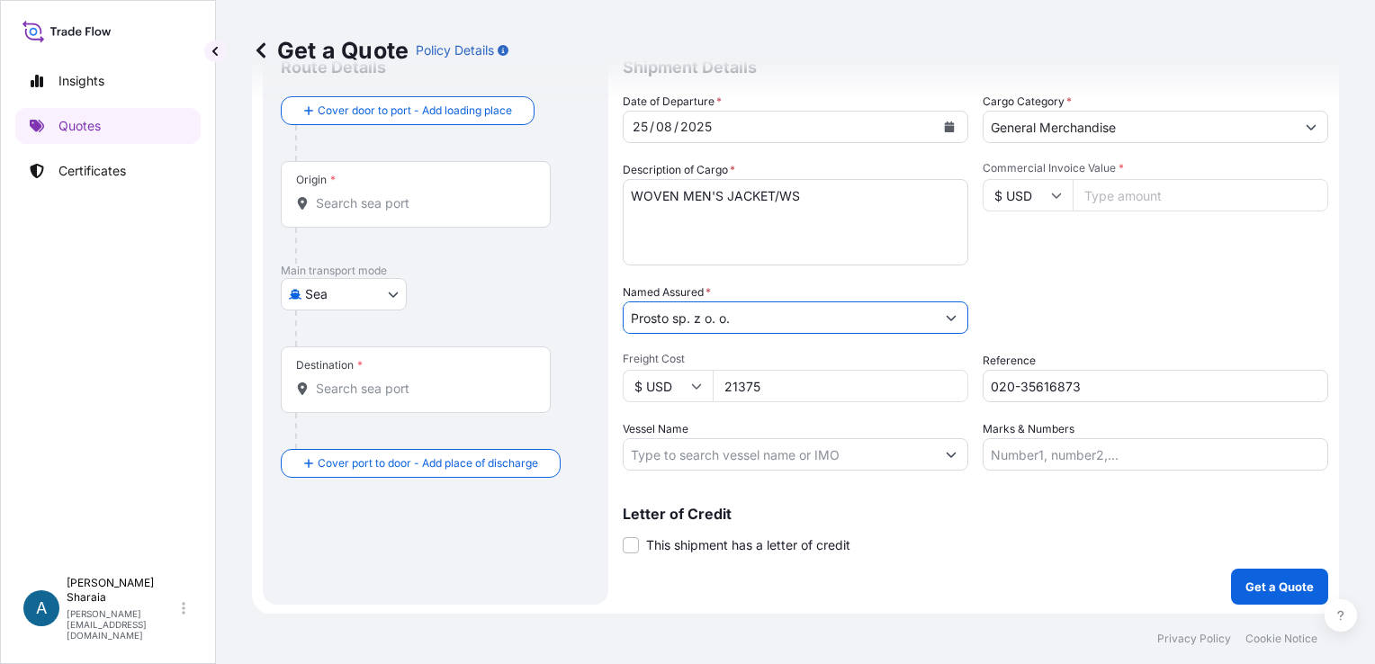
type input "Prosto sp. z o. o."
click at [1136, 322] on div "Packing Category Type to search a container mode Please select a primary mode o…" at bounding box center [1156, 308] width 346 height 50
click at [368, 180] on div "Origin *" at bounding box center [416, 194] width 270 height 67
click at [368, 194] on input "Origin *" at bounding box center [422, 203] width 212 height 18
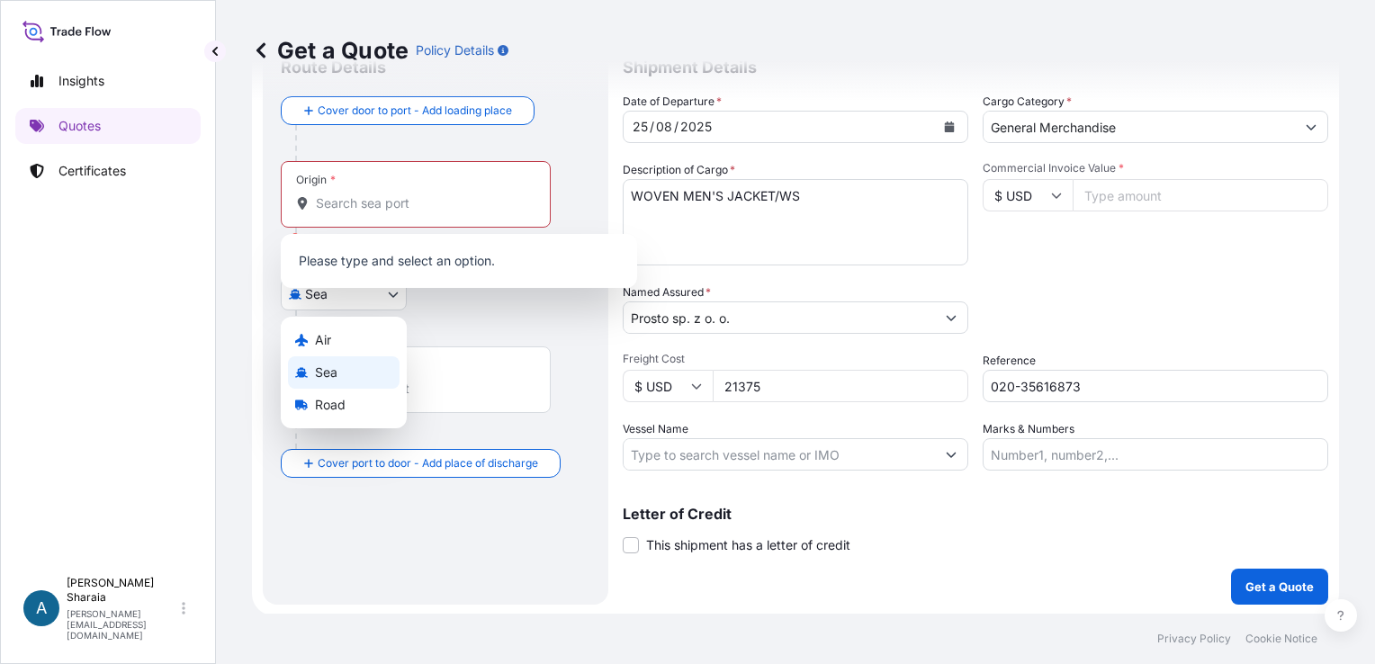
click at [343, 290] on body "8 options available. 0 options available. 1 option available. 0 options availab…" at bounding box center [687, 332] width 1375 height 664
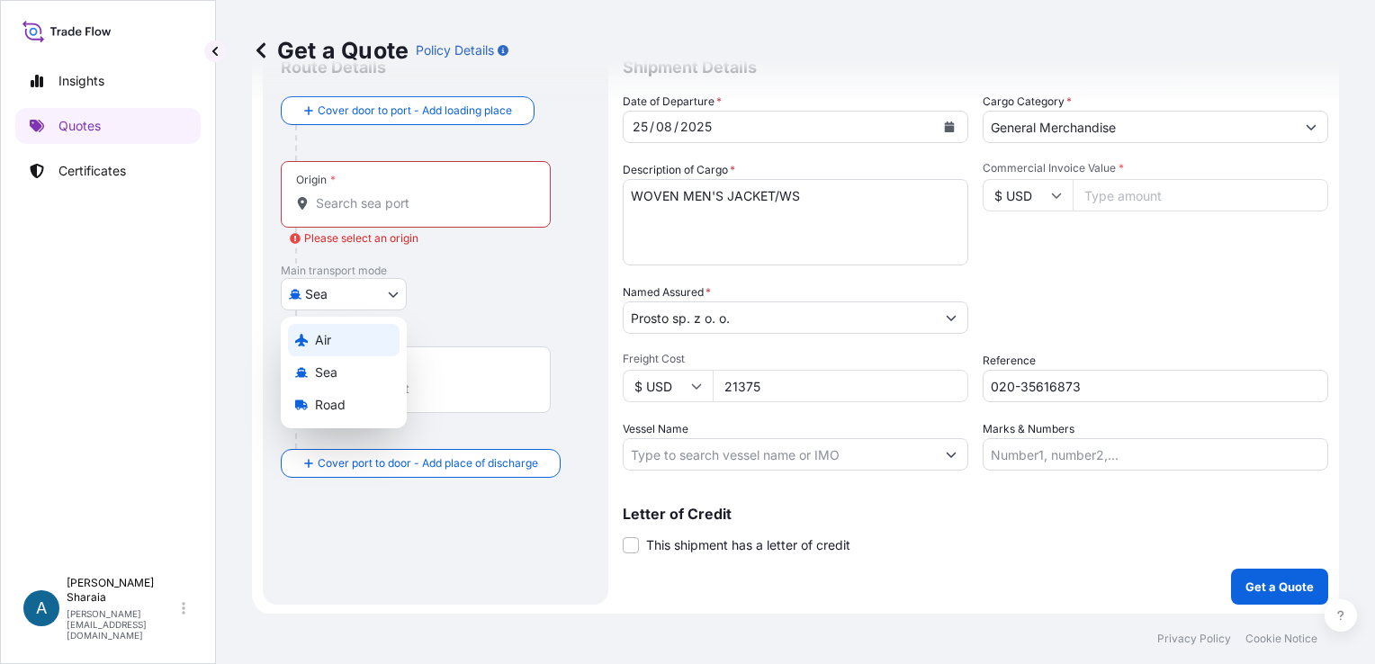
click at [324, 331] on span "Air" at bounding box center [323, 340] width 16 height 18
select select "Air"
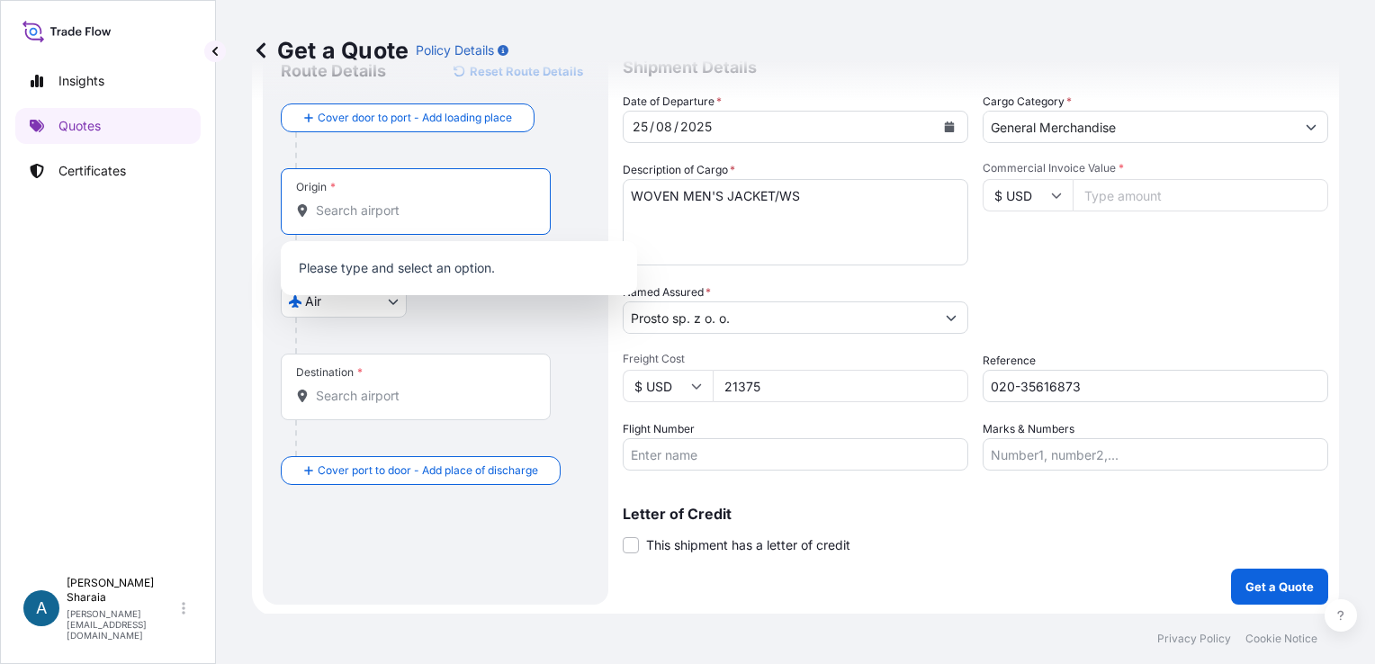
click at [358, 214] on input "Origin *" at bounding box center [422, 211] width 212 height 18
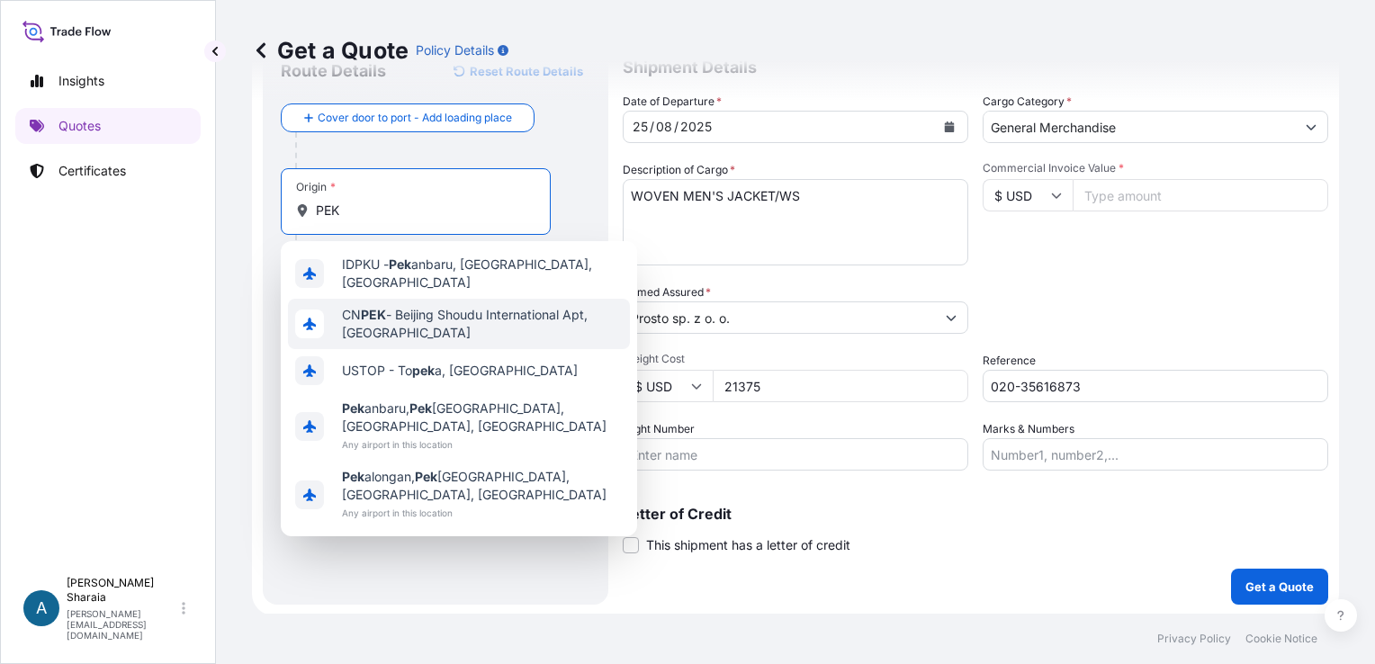
click at [416, 324] on span "CN PEK - Beijing Shoudu International Apt, [GEOGRAPHIC_DATA]" at bounding box center [482, 324] width 281 height 36
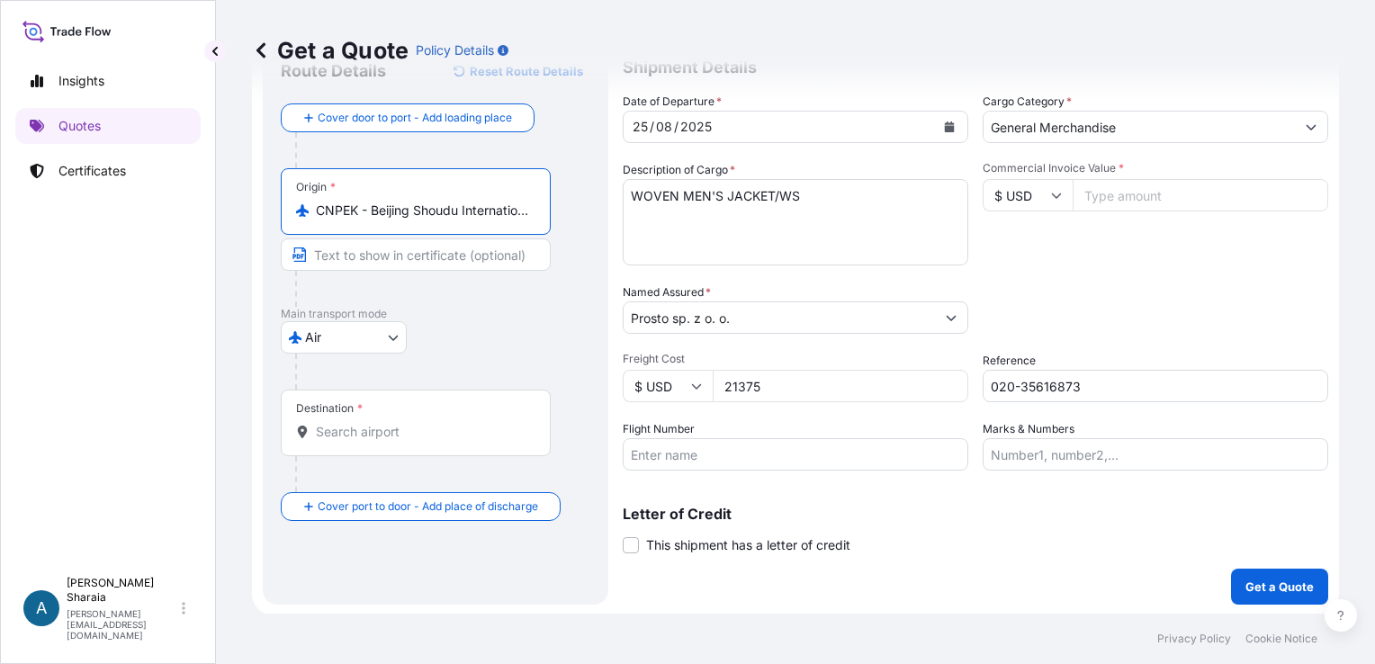
type input "CNPEK - Beijing Shoudu International Apt, [GEOGRAPHIC_DATA]"
click at [319, 420] on div "Destination *" at bounding box center [419, 423] width 276 height 67
click at [319, 423] on input "Destination *" at bounding box center [425, 432] width 219 height 18
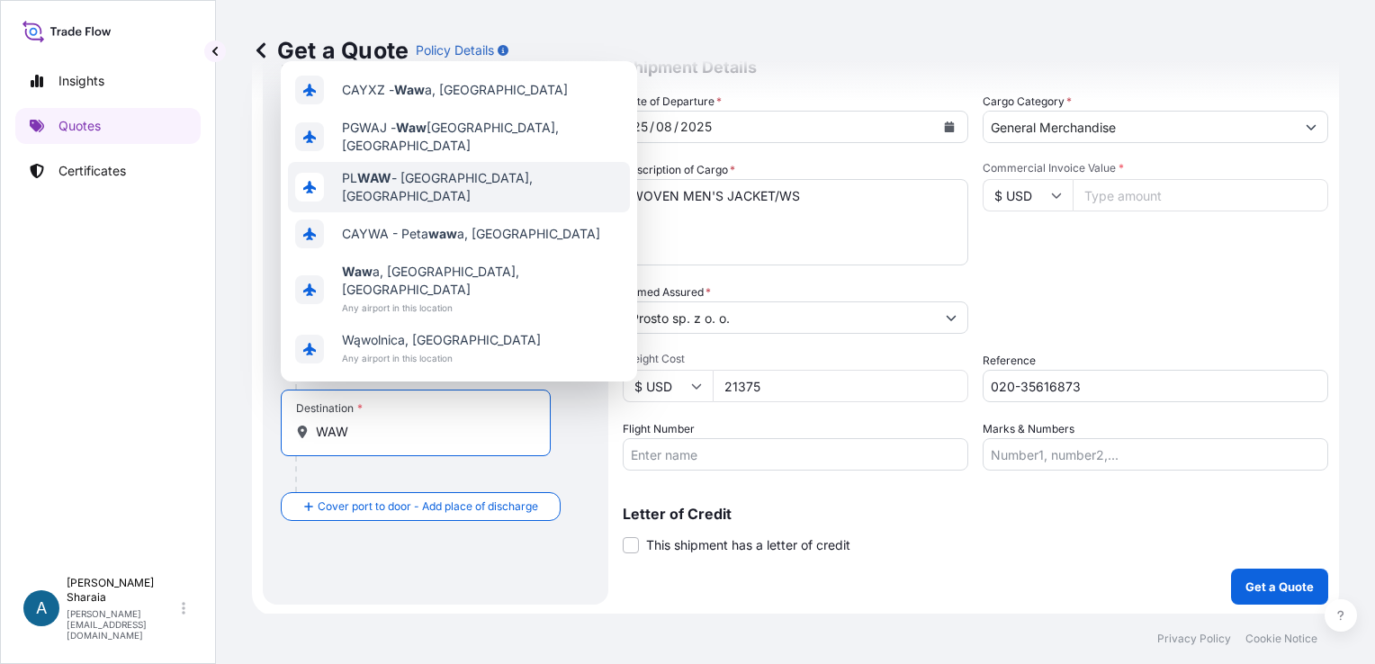
click at [425, 205] on span "PL WAW - [GEOGRAPHIC_DATA], [GEOGRAPHIC_DATA]" at bounding box center [482, 187] width 281 height 36
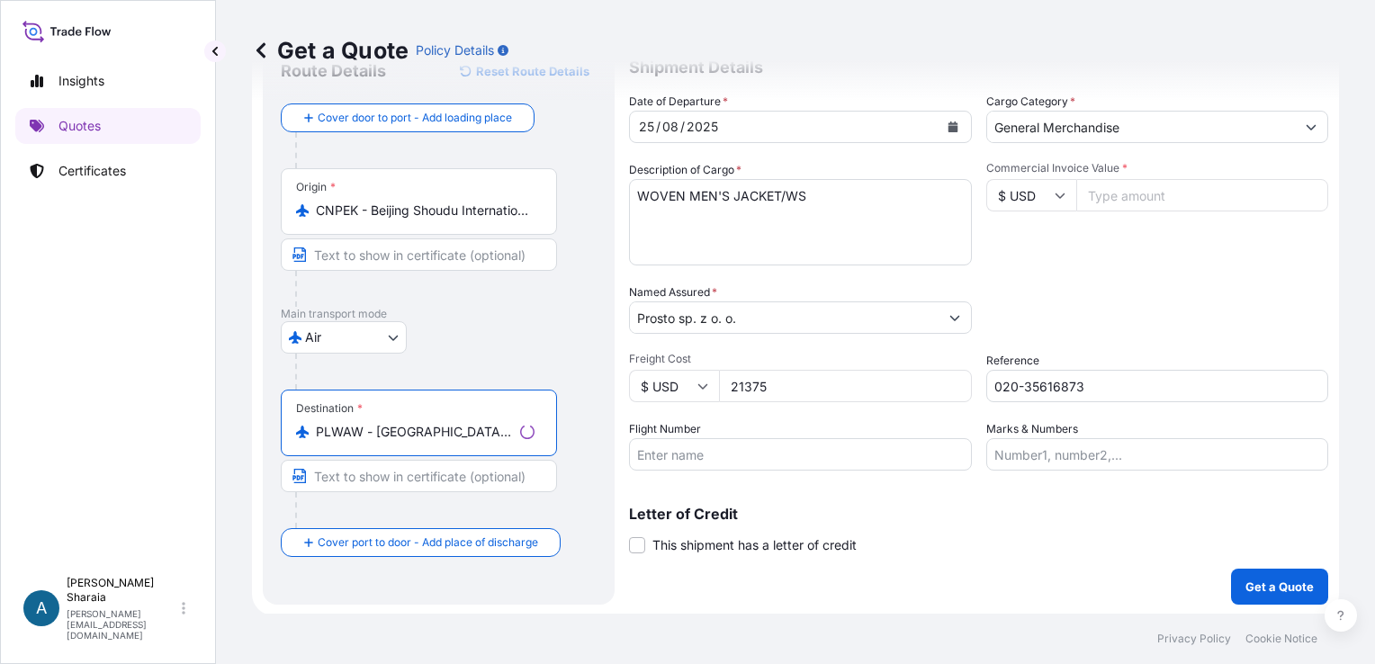
type input "PLWAW - [GEOGRAPHIC_DATA], [GEOGRAPHIC_DATA]"
drag, startPoint x: 1101, startPoint y: 604, endPoint x: 1029, endPoint y: 381, distance: 233.6
click at [1096, 570] on form "Route Details Reset Route Details Cover door to port - Add loading place Place …" at bounding box center [795, 322] width 1087 height 588
click at [661, 225] on textarea "WOVEN MEN'S JACKET/WS" at bounding box center [796, 222] width 346 height 86
drag, startPoint x: 840, startPoint y: 172, endPoint x: 836, endPoint y: 194, distance: 22.9
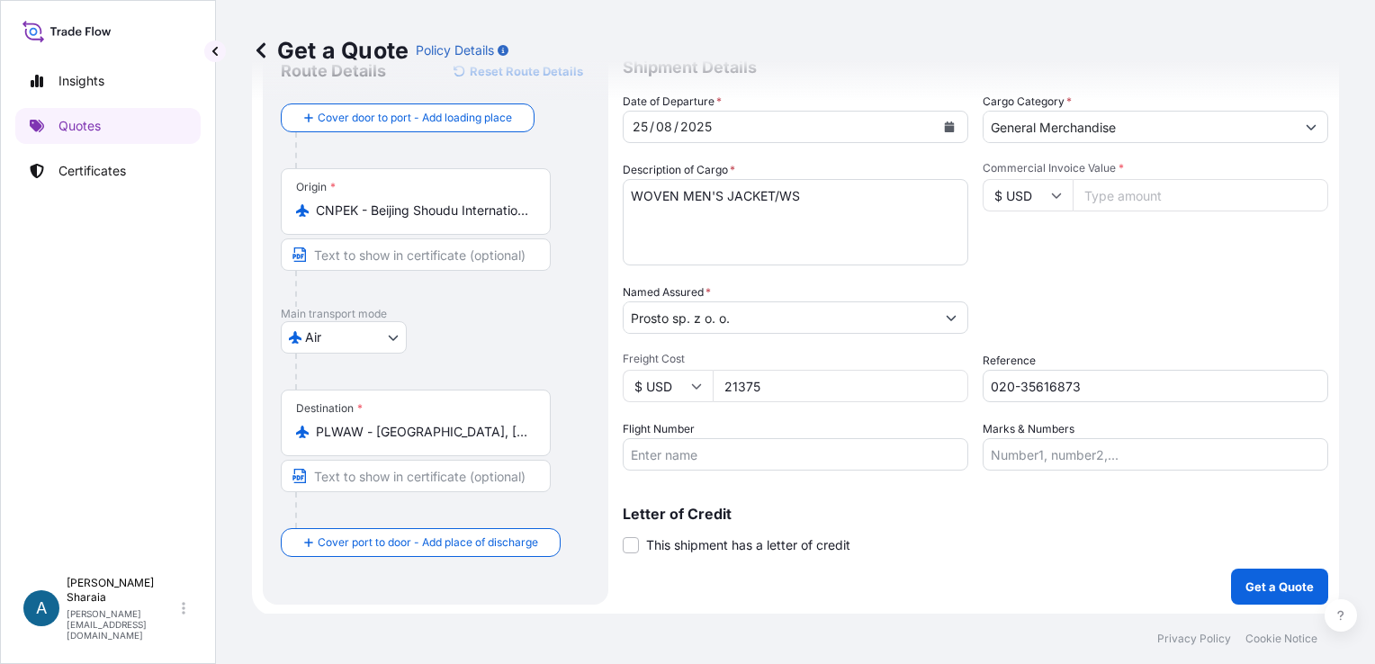
click at [839, 186] on div "Description of Cargo * WOVEN MEN'S JACKET/WS" at bounding box center [796, 213] width 346 height 104
click at [836, 194] on textarea "WOVEN MEN'S JACKET/WS" at bounding box center [796, 222] width 346 height 86
paste textarea "S25038001-AIR"
type textarea "WOVEN MEN'S JACKET/WS Invoice nr. S25038001-AIR"
click at [830, 234] on textarea "WOVEN MEN'S JACKET/WS Invoice nr. S25038001-AIR" at bounding box center [796, 222] width 346 height 86
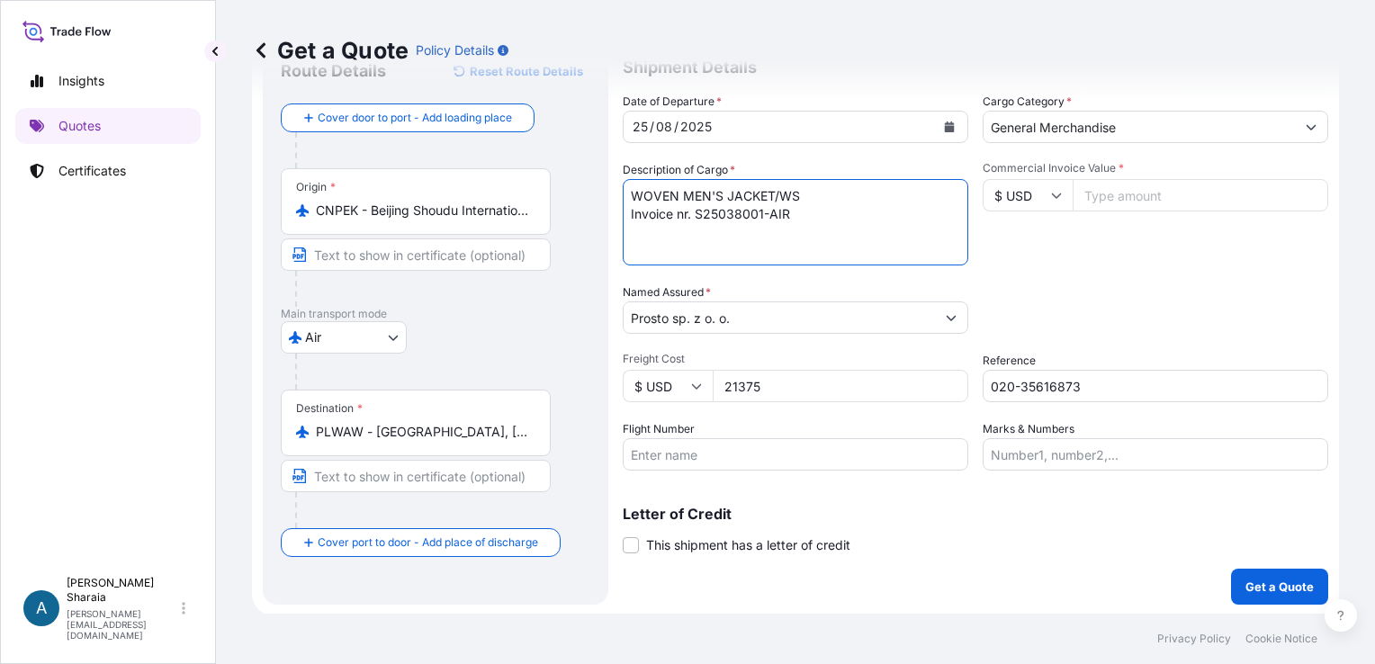
click at [815, 214] on textarea "WOVEN MEN'S JACKET/WS Invoice nr. S25038001-AIR" at bounding box center [796, 222] width 346 height 86
click at [878, 546] on div "Letter of Credit This shipment has a letter of credit Letter of credit * Letter…" at bounding box center [975, 531] width 705 height 48
click at [833, 26] on div "Get a Quote Policy Details" at bounding box center [795, 50] width 1087 height 101
click at [1056, 289] on div "Packing Category Type to search a container mode Please select a primary mode o…" at bounding box center [1156, 308] width 346 height 50
click at [740, 456] on input "Flight Number" at bounding box center [796, 454] width 346 height 32
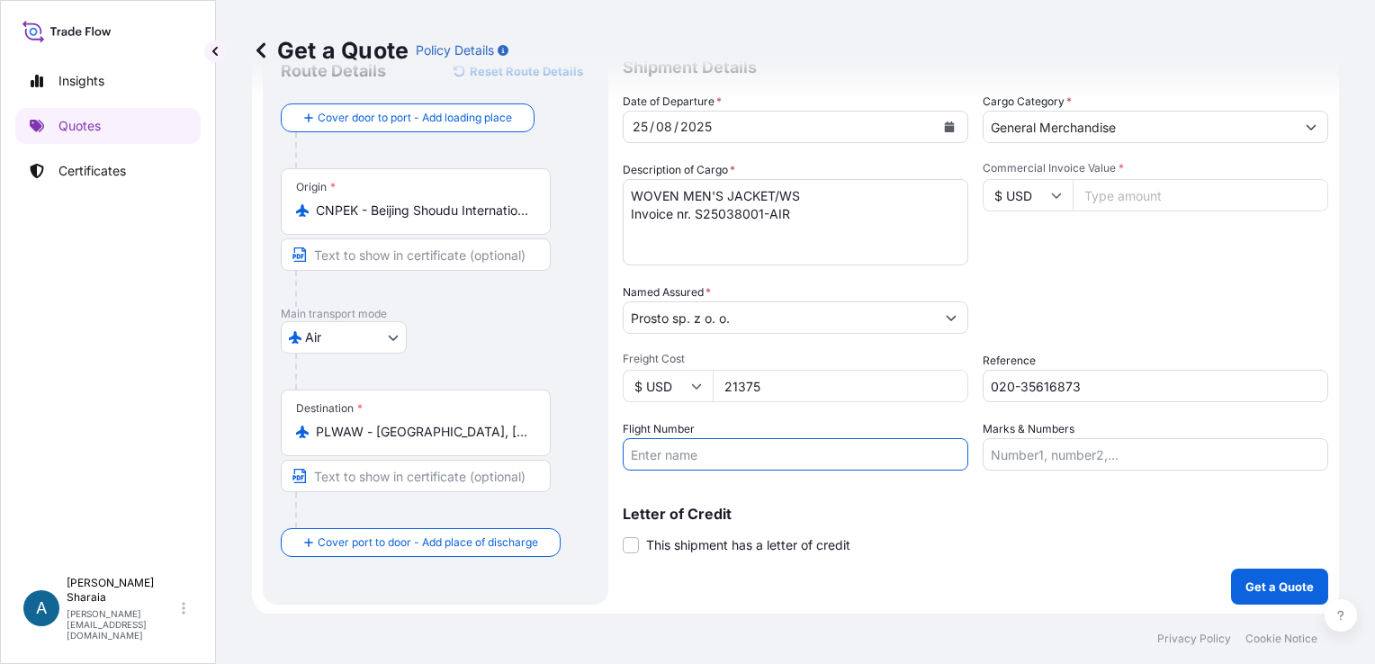
click at [691, 452] on input "Flight Number" at bounding box center [796, 454] width 346 height 32
paste input "LH8431"
type input "LH8431"
drag, startPoint x: 906, startPoint y: 532, endPoint x: 916, endPoint y: 531, distance: 9.9
click at [911, 531] on div "Letter of Credit This shipment has a letter of credit Letter of credit * Letter…" at bounding box center [975, 531] width 705 height 48
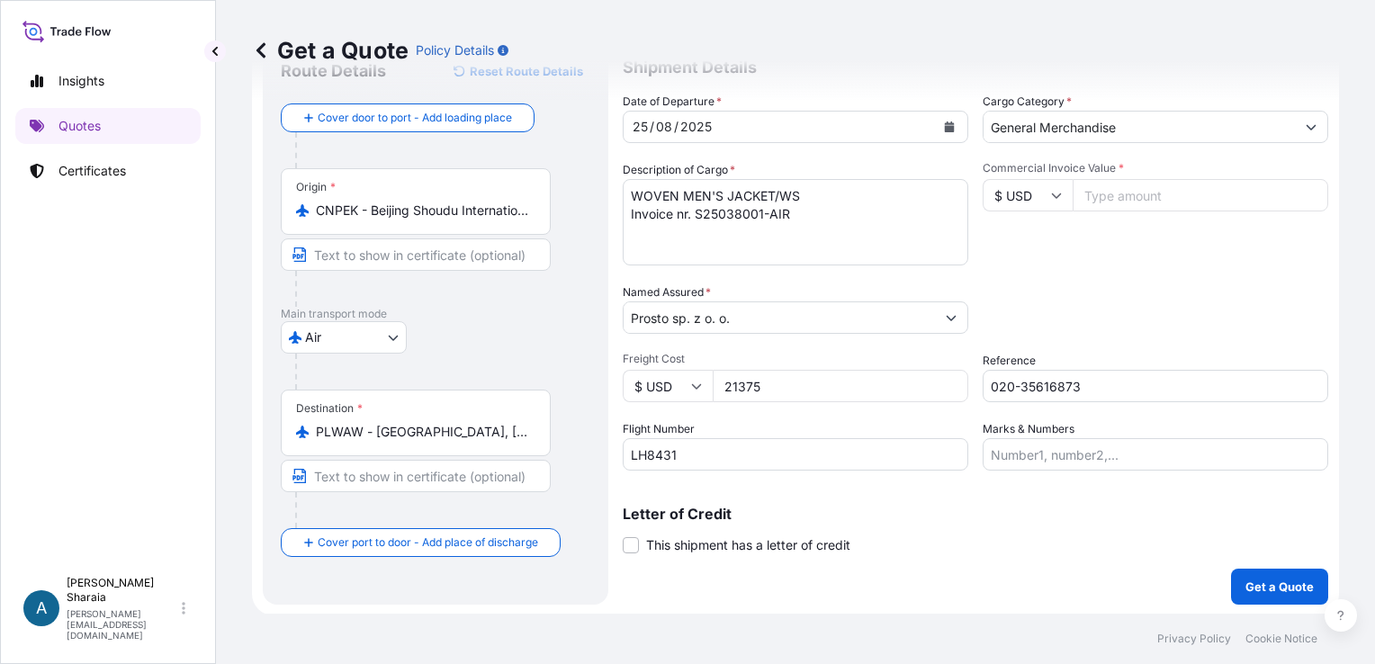
click at [1190, 275] on div "Date of Departure * [DATE] Cargo Category * General Merchandise Description of …" at bounding box center [975, 282] width 705 height 378
click at [1148, 201] on input "Commercial Invoice Value *" at bounding box center [1200, 195] width 256 height 32
click at [1171, 253] on div "Commercial Invoice Value * $ USD" at bounding box center [1156, 213] width 346 height 104
click at [1212, 275] on div "Date of Departure * [DATE] Cargo Category * General Merchandise Description of …" at bounding box center [975, 282] width 705 height 378
drag, startPoint x: 649, startPoint y: 290, endPoint x: 609, endPoint y: 298, distance: 40.4
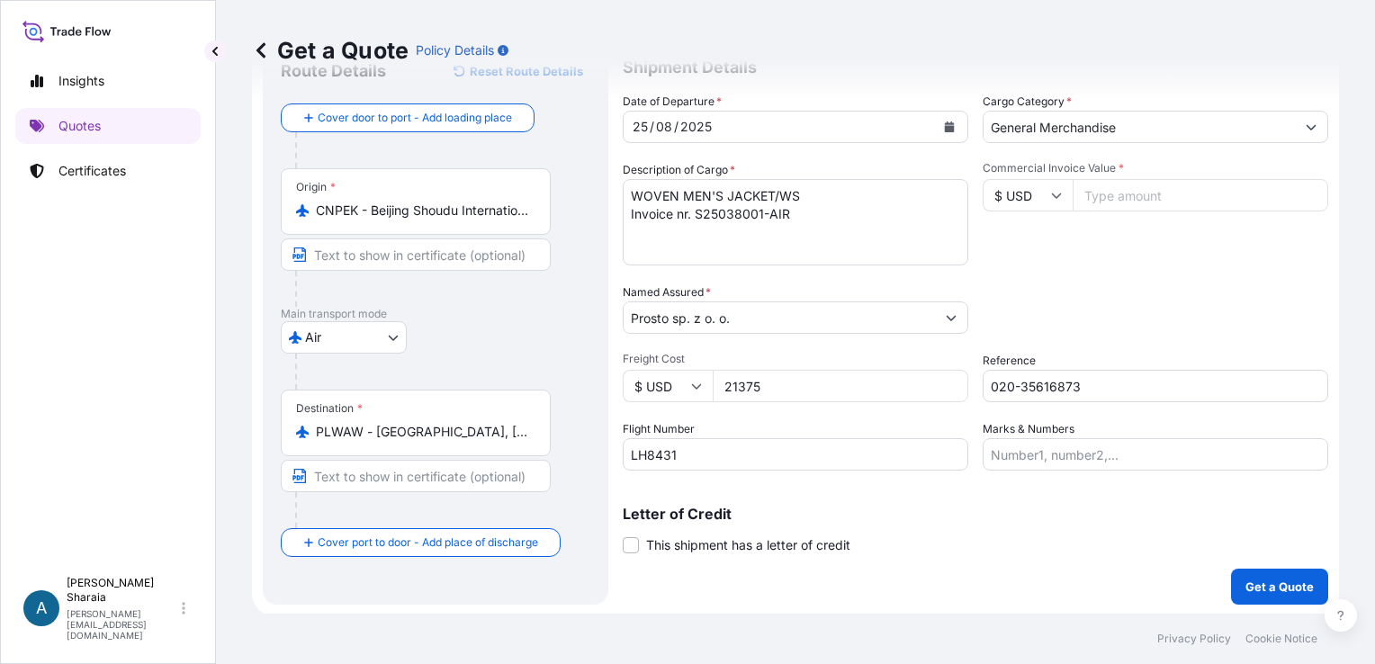
click at [649, 290] on label "Named Assured *" at bounding box center [667, 292] width 88 height 18
click at [649, 301] on input "Prosto sp. z o. o." at bounding box center [779, 317] width 311 height 32
drag, startPoint x: 1144, startPoint y: 313, endPoint x: 1024, endPoint y: 333, distance: 121.3
click at [1141, 313] on div "Packing Category Type to search a container mode Please select a primary mode o…" at bounding box center [1156, 308] width 346 height 50
drag, startPoint x: 822, startPoint y: 382, endPoint x: 695, endPoint y: 377, distance: 127.9
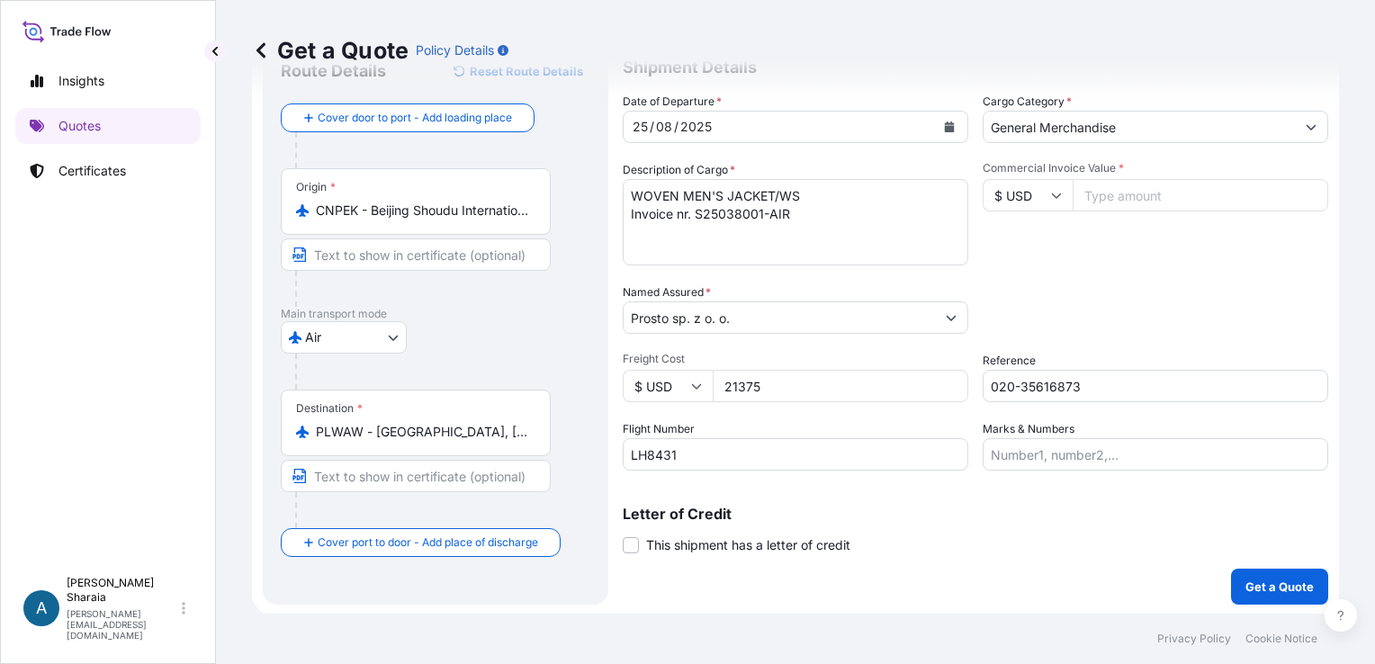
click at [696, 379] on div "$ USD 21375" at bounding box center [796, 386] width 346 height 32
click at [1098, 202] on input "Commercial Invoice Value *" at bounding box center [1200, 195] width 256 height 32
type input "21375"
drag, startPoint x: 1056, startPoint y: 568, endPoint x: 1225, endPoint y: 563, distance: 169.2
click at [1056, 567] on div "Shipment Details Date of Departure * [DATE] Cargo Category * General Merchandis…" at bounding box center [975, 322] width 705 height 566
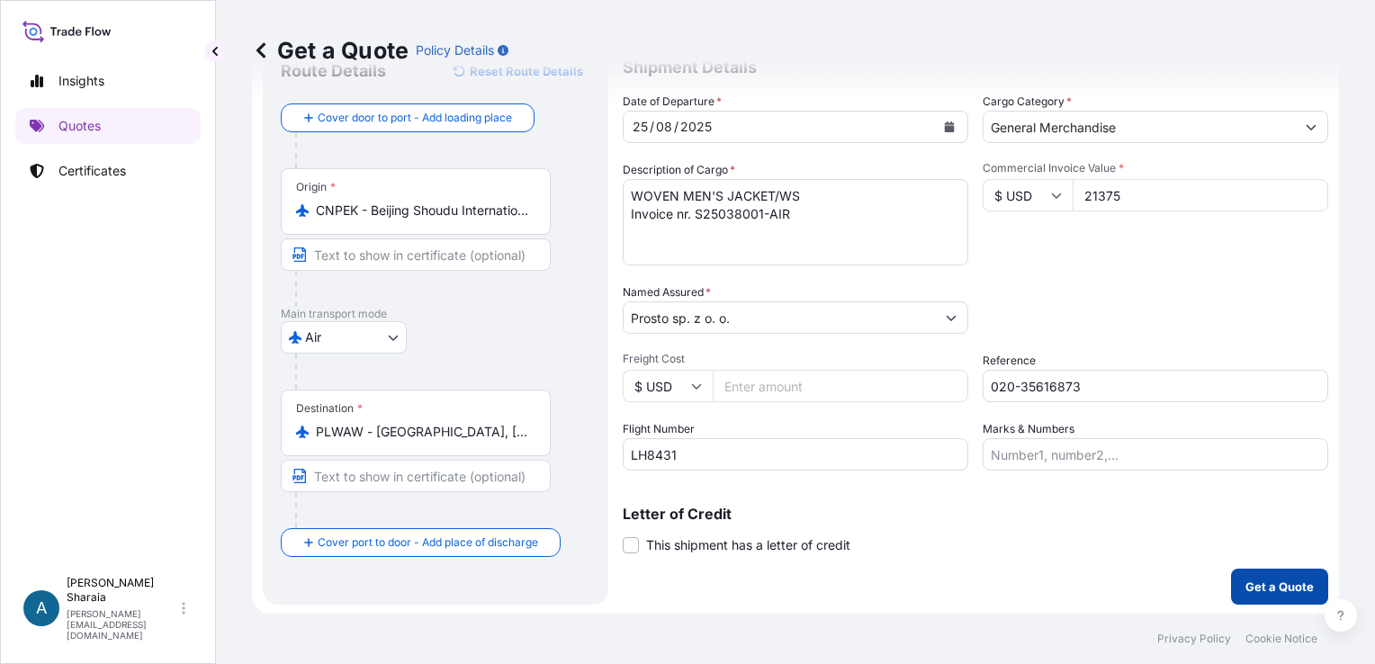
click at [1265, 578] on p "Get a Quote" at bounding box center [1279, 587] width 68 height 18
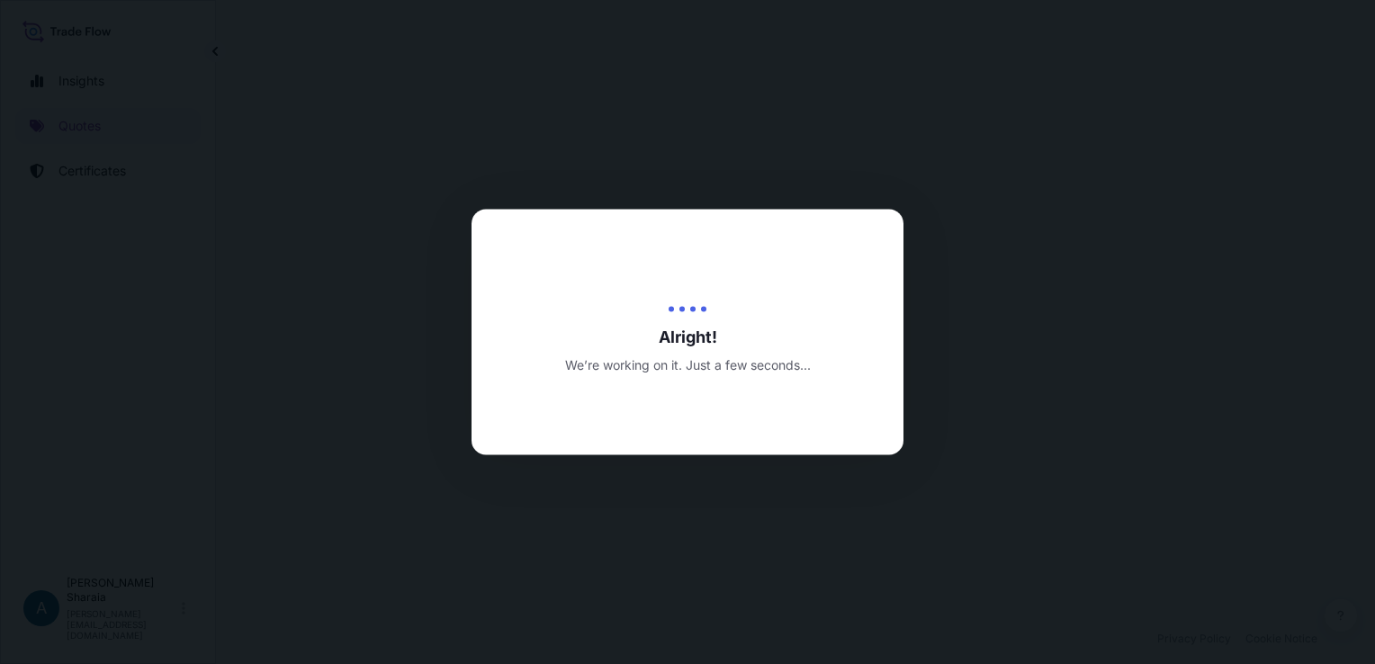
select select "Air"
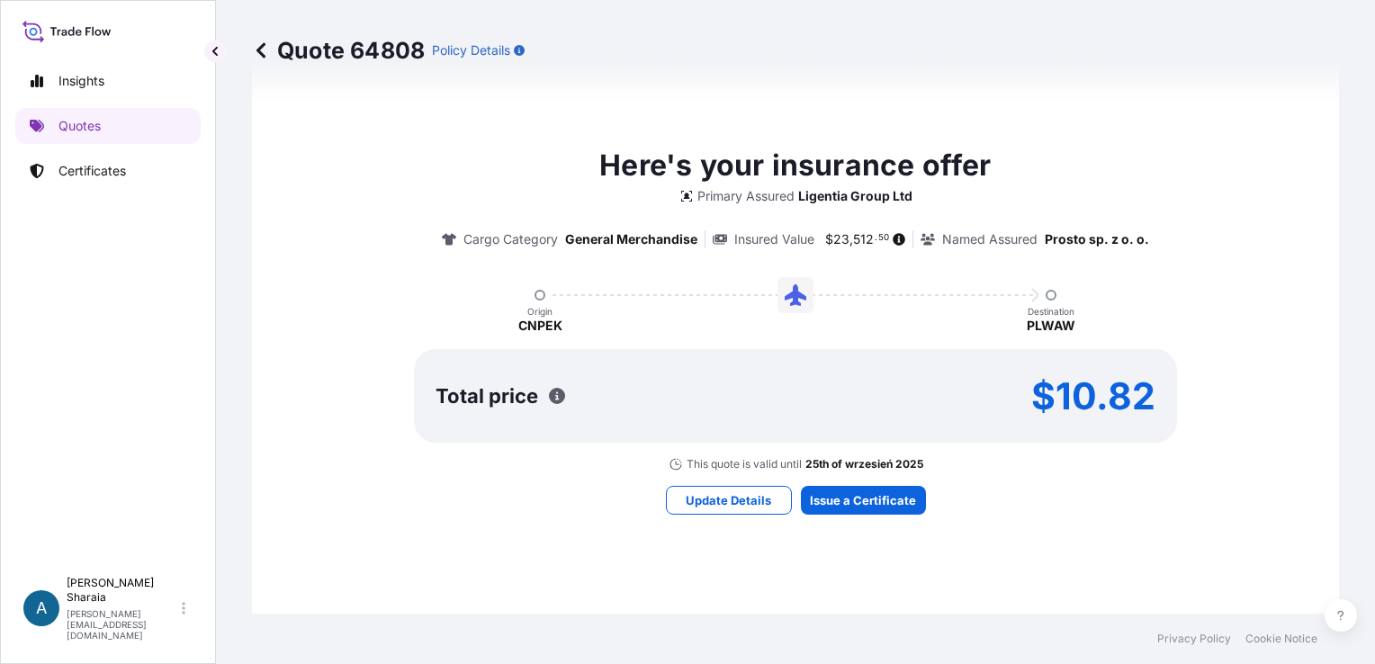
scroll to position [885, 0]
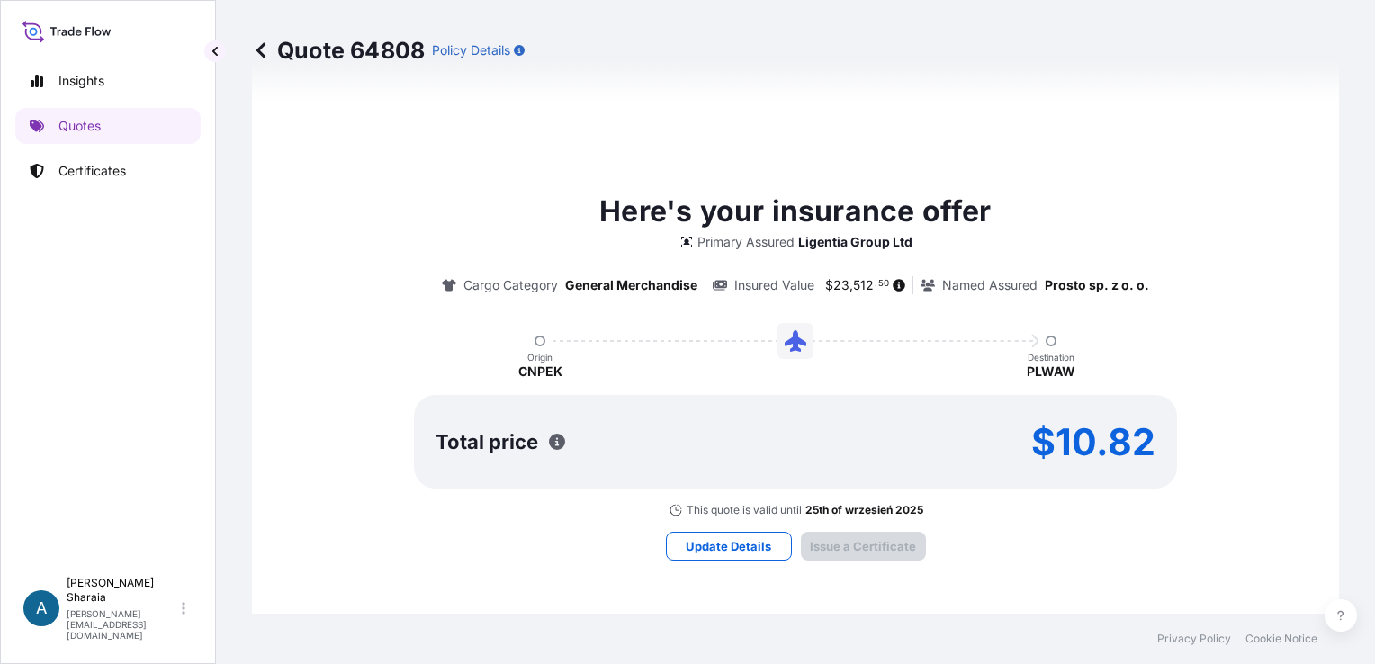
type input "[DATE]"
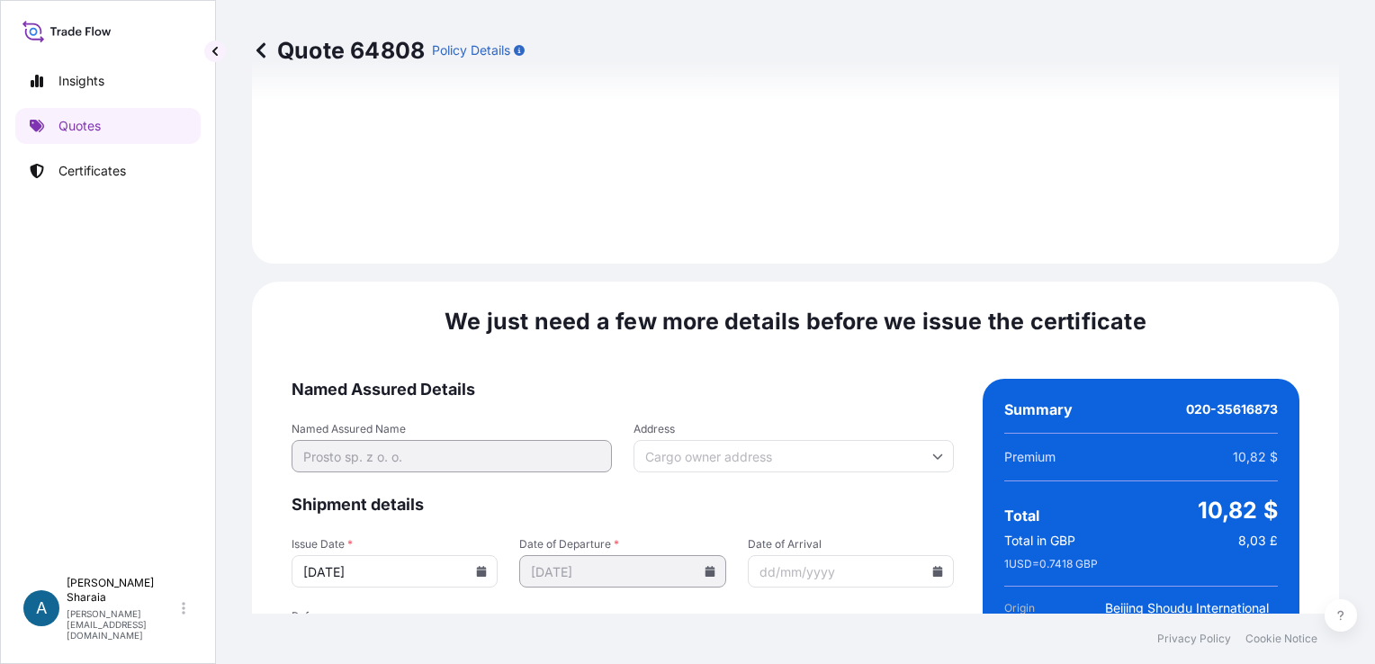
scroll to position [2114, 0]
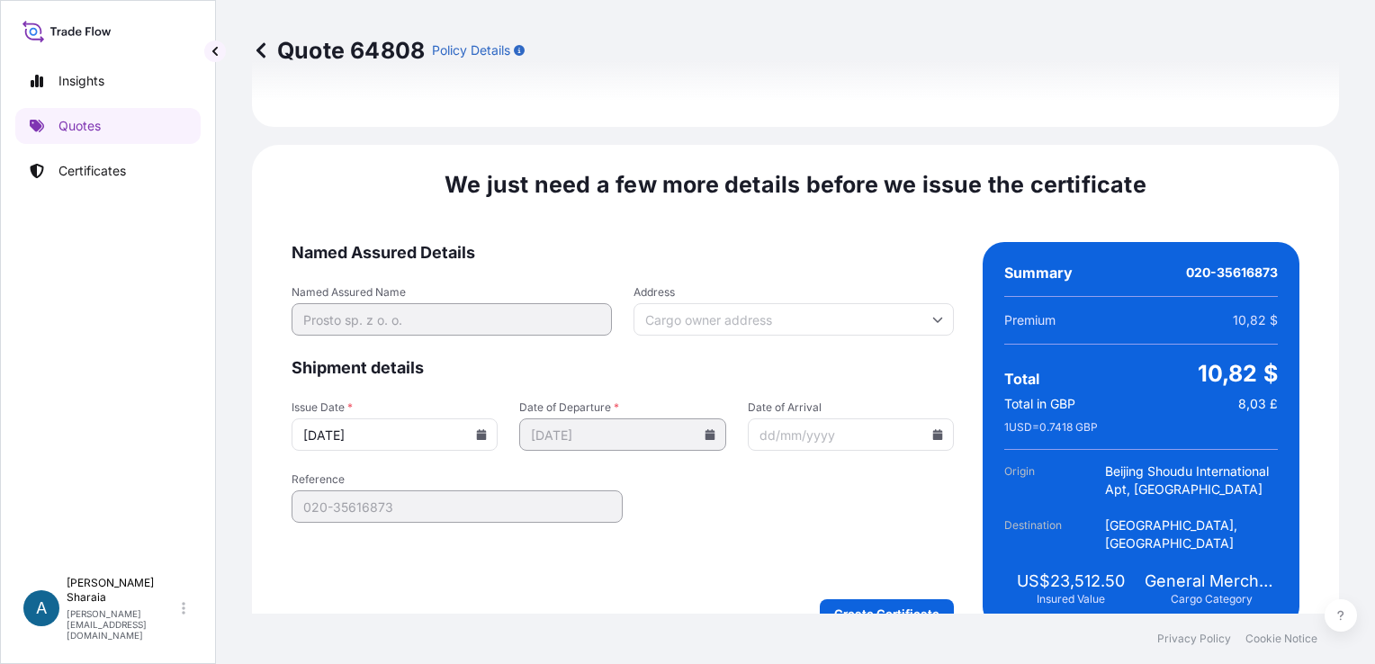
click at [926, 419] on input "Date of Arrival" at bounding box center [851, 434] width 206 height 32
click at [933, 429] on icon at bounding box center [938, 434] width 10 height 11
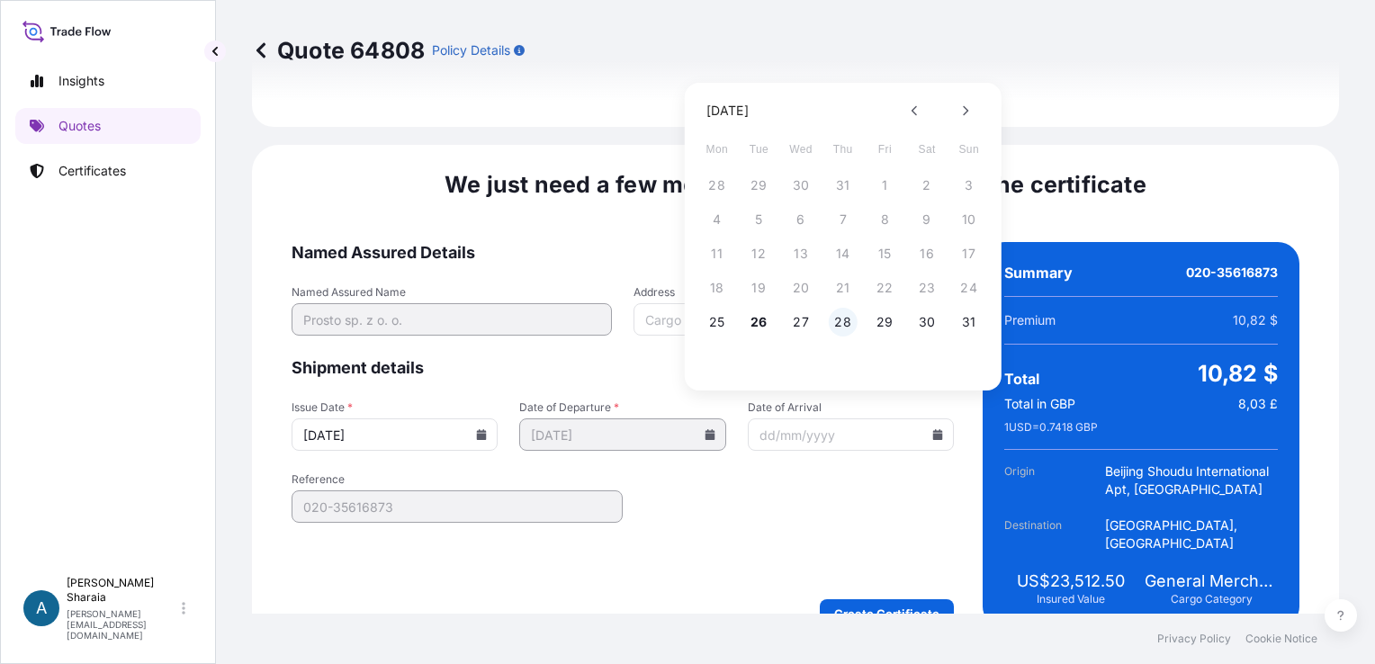
click at [844, 320] on button "28" at bounding box center [843, 322] width 29 height 29
type input "[DATE]"
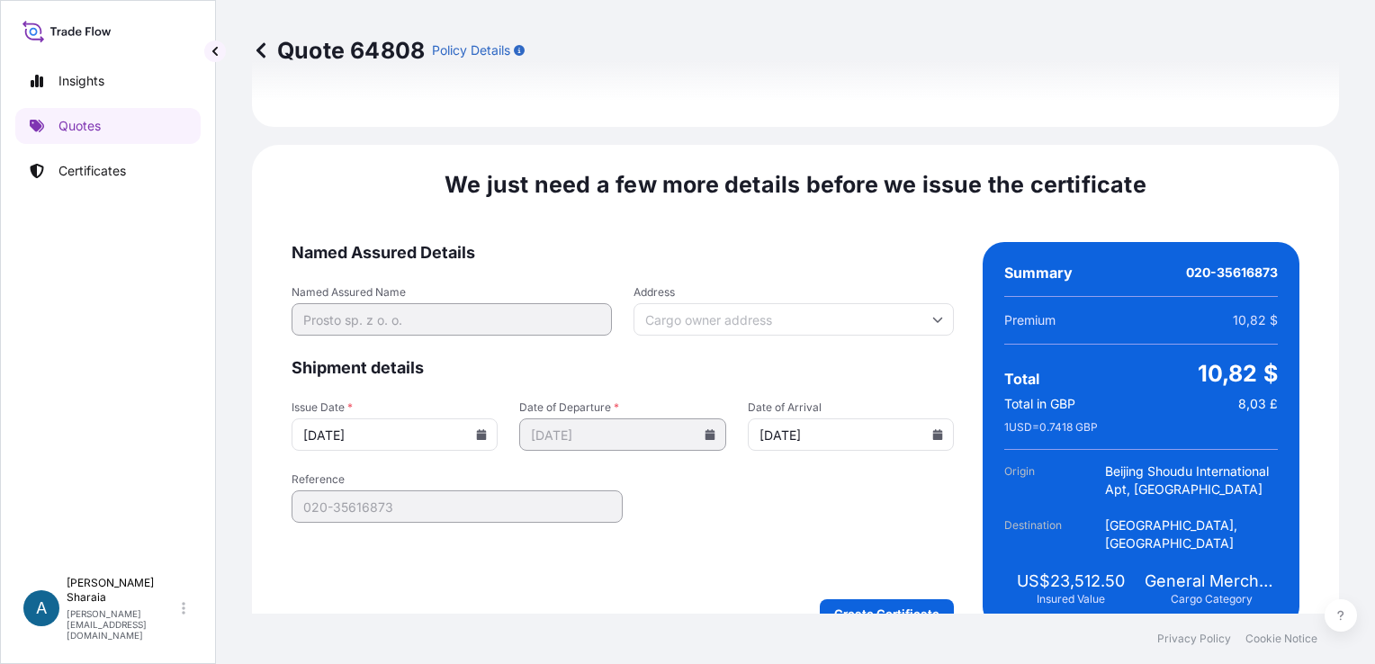
click at [867, 496] on form "Named Assured Details Named Assured Name Prosto sp. z o. o. Address Shipment de…" at bounding box center [623, 435] width 662 height 386
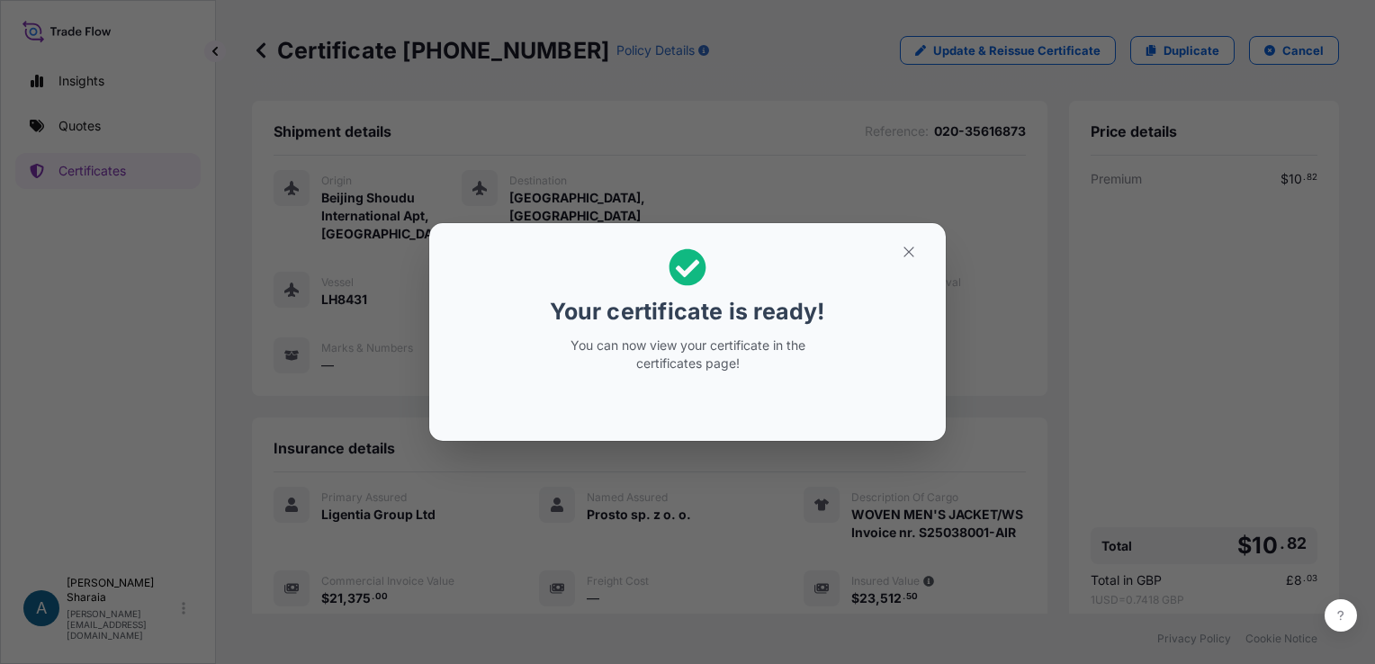
click at [1108, 329] on div "Your certificate is ready! You can now view your certificate in the certificate…" at bounding box center [687, 332] width 1375 height 664
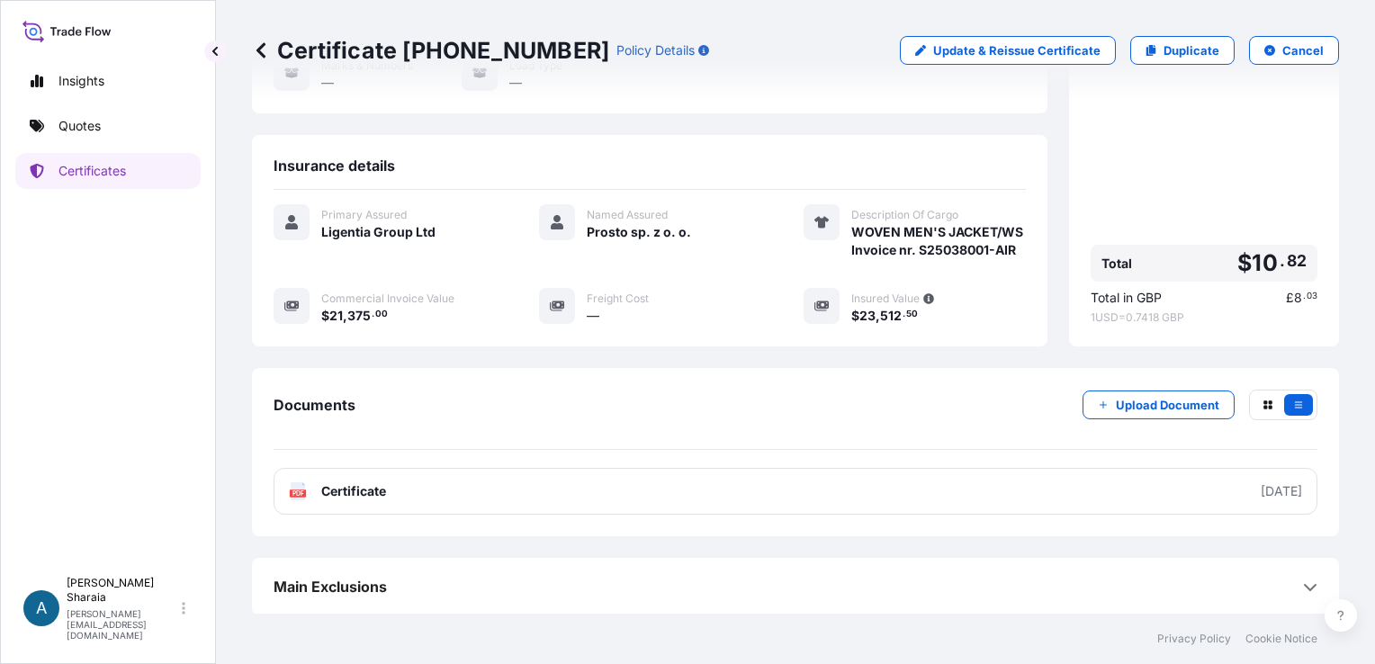
scroll to position [296, 0]
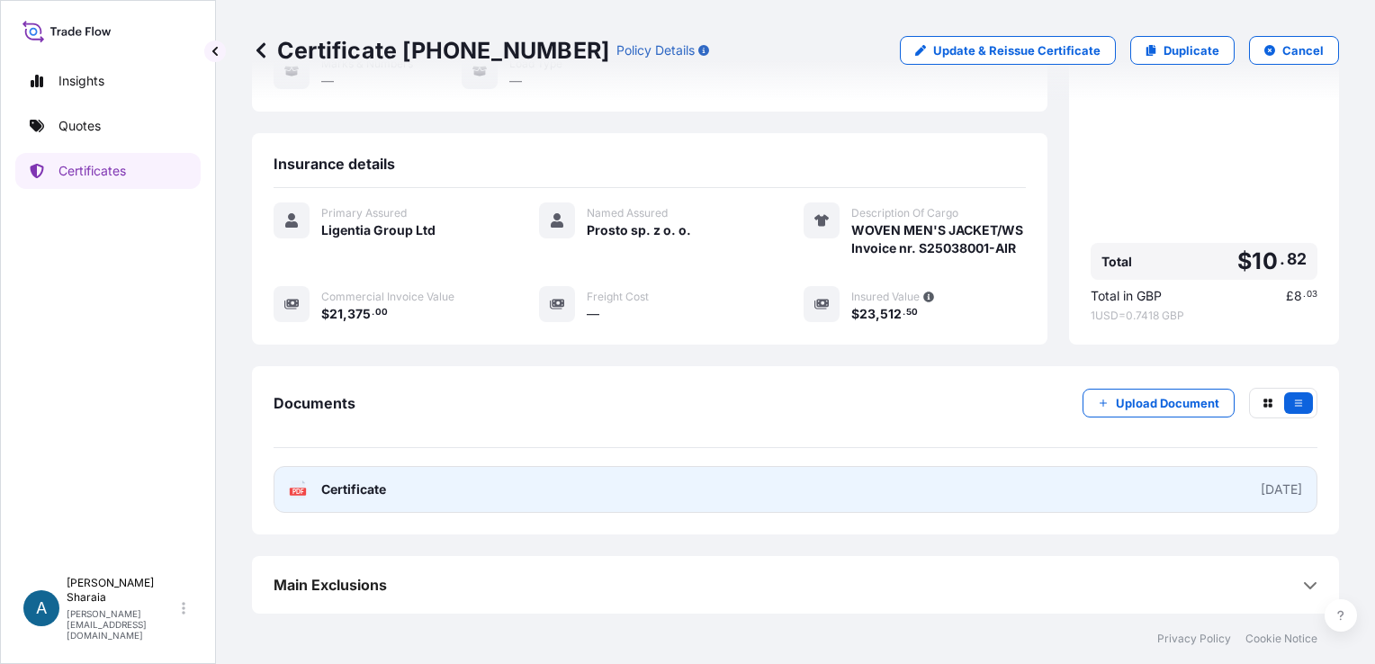
click at [1101, 473] on link "PDF Certificate [DATE]" at bounding box center [796, 489] width 1044 height 47
